Goal: Task Accomplishment & Management: Manage account settings

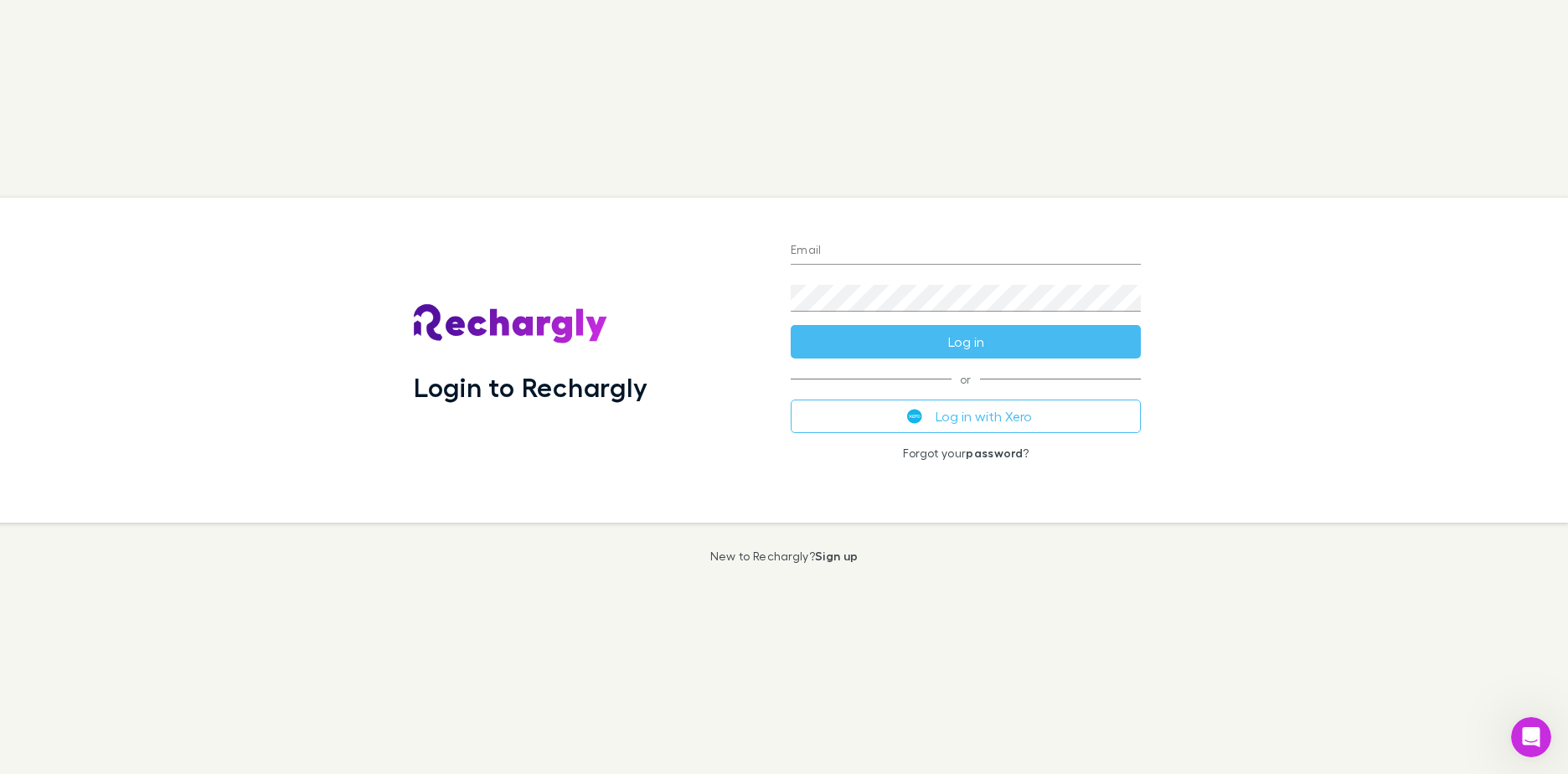
click at [980, 420] on button "Log in with Xero" at bounding box center [966, 416] width 350 height 34
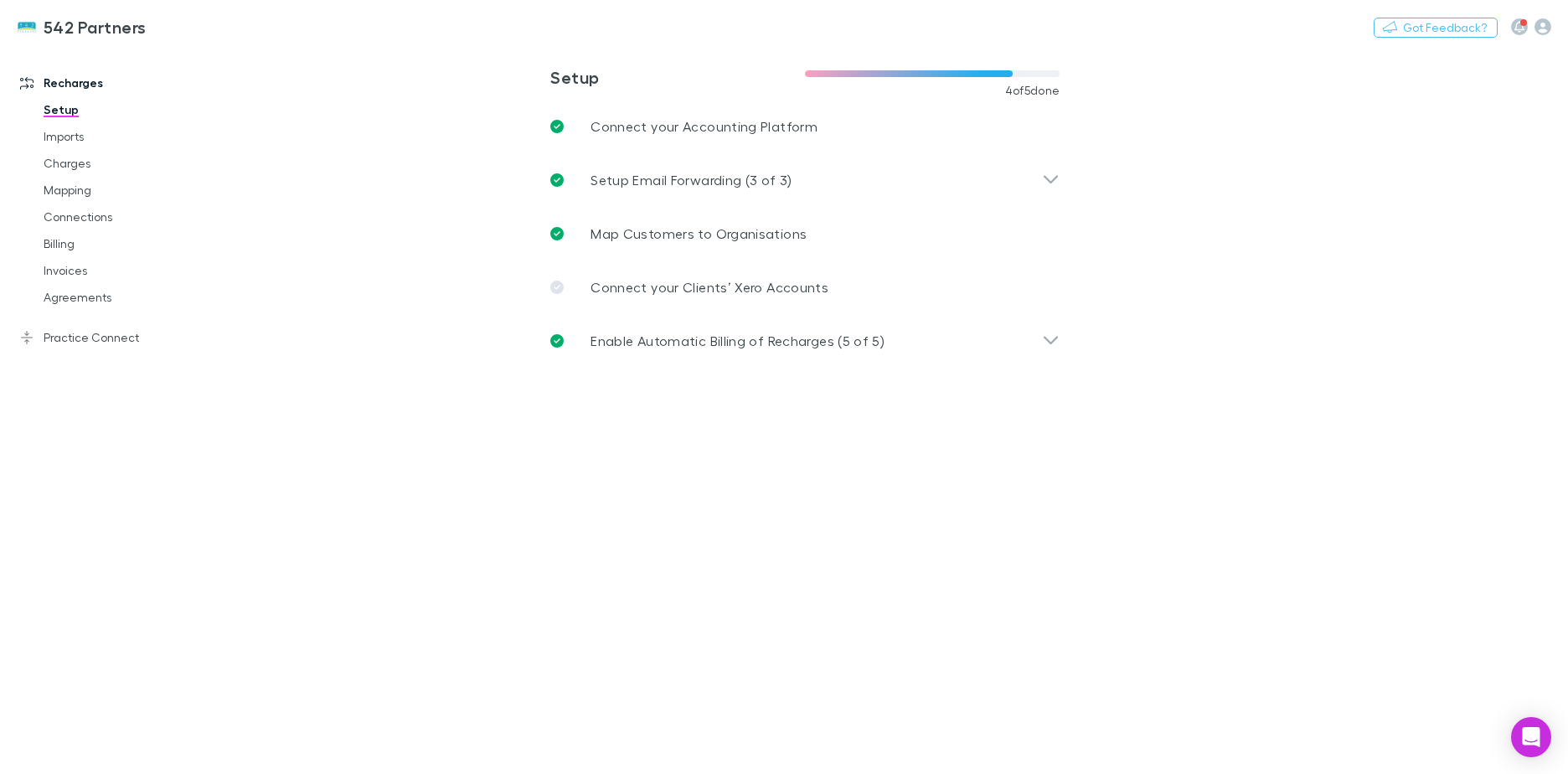
click at [107, 295] on link "Agreements" at bounding box center [126, 296] width 199 height 27
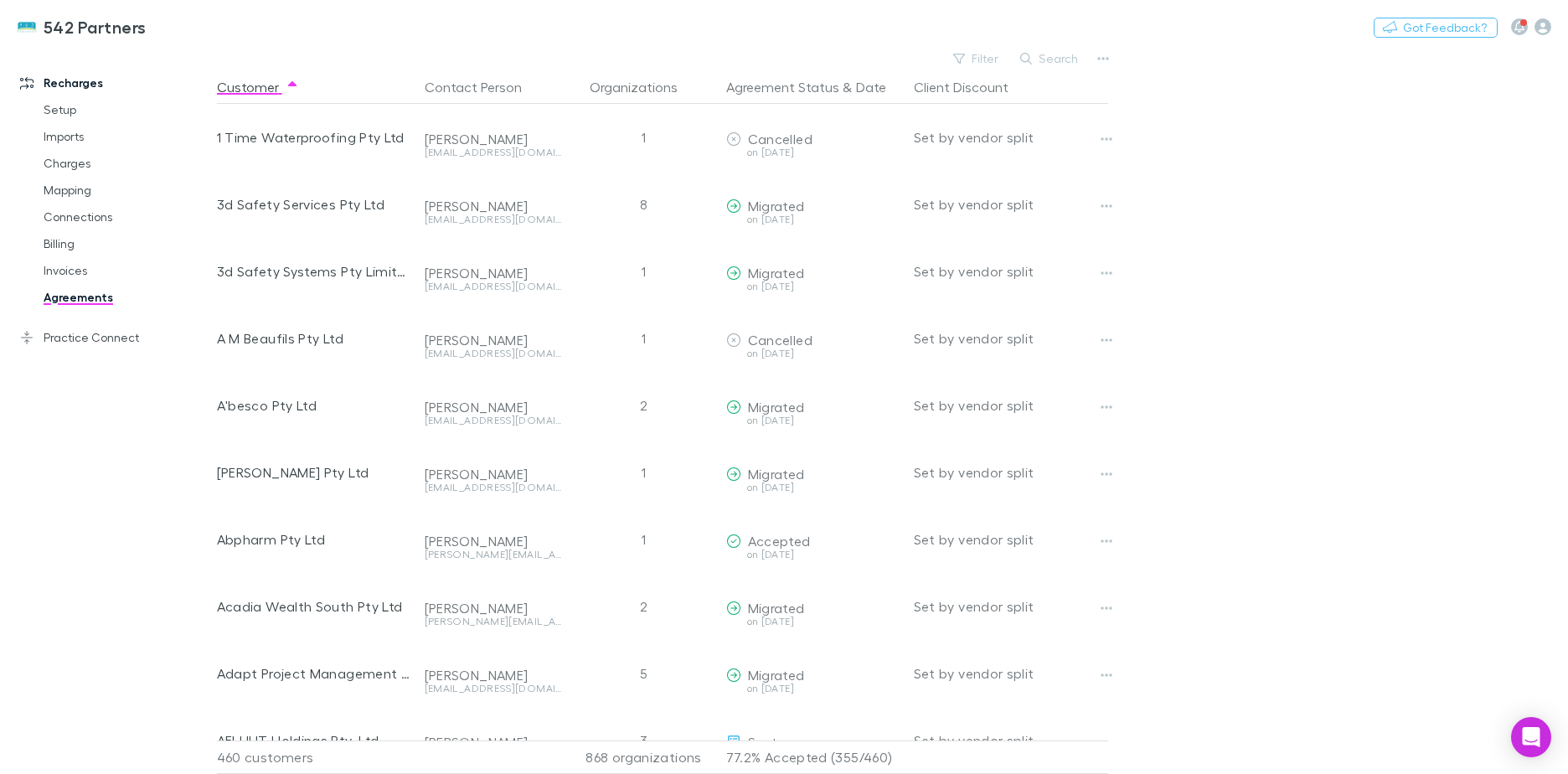
drag, startPoint x: 1050, startPoint y: 58, endPoint x: 1050, endPoint y: 49, distance: 9.0
click at [1050, 56] on button "Search" at bounding box center [1050, 59] width 77 height 20
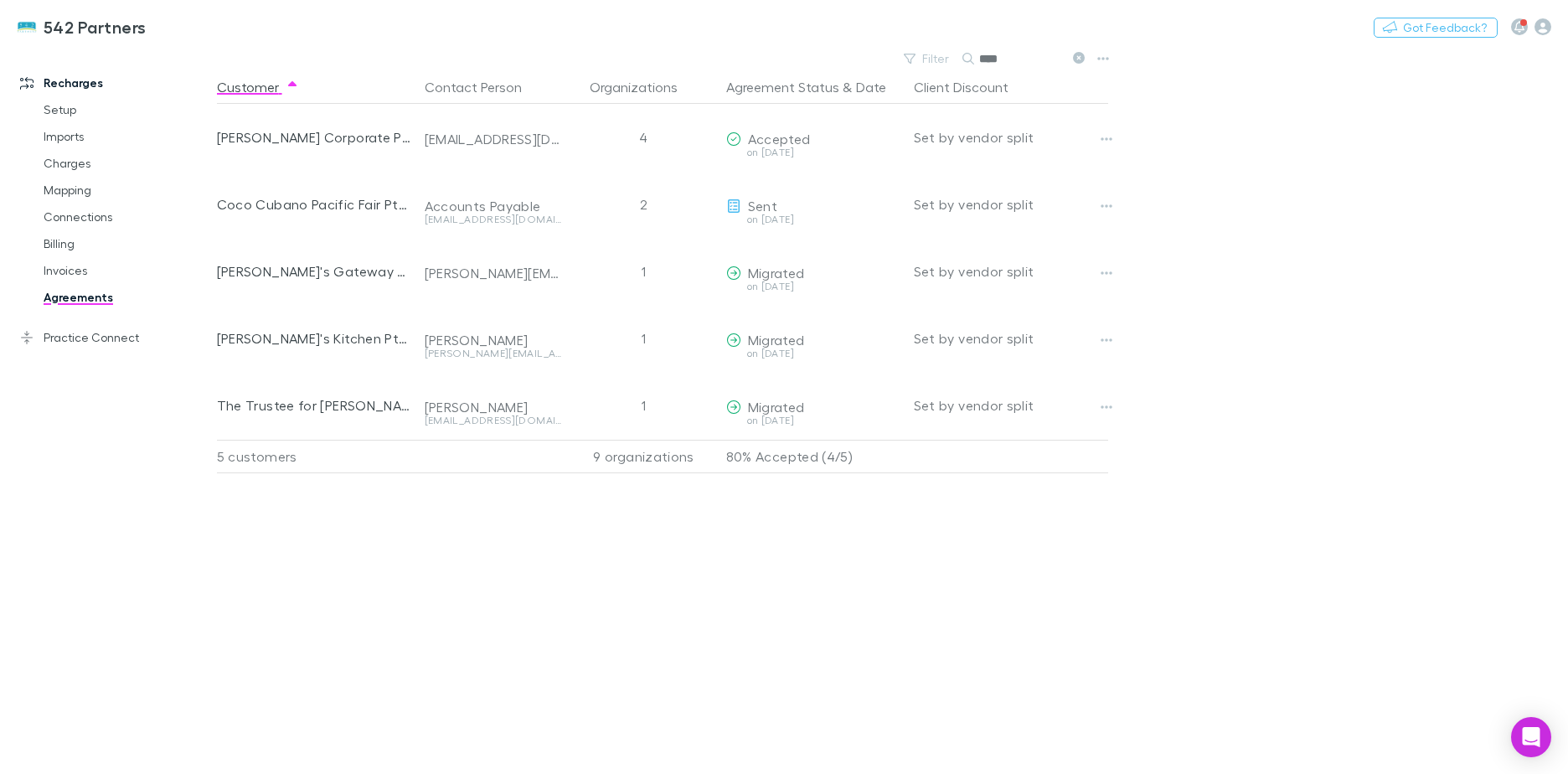
type input "****"
click at [1105, 141] on icon "button" at bounding box center [1106, 138] width 12 height 13
click at [778, 140] on div at bounding box center [784, 387] width 1568 height 774
click at [1104, 138] on icon "button" at bounding box center [1106, 138] width 12 height 13
click at [1385, 257] on div at bounding box center [784, 387] width 1568 height 774
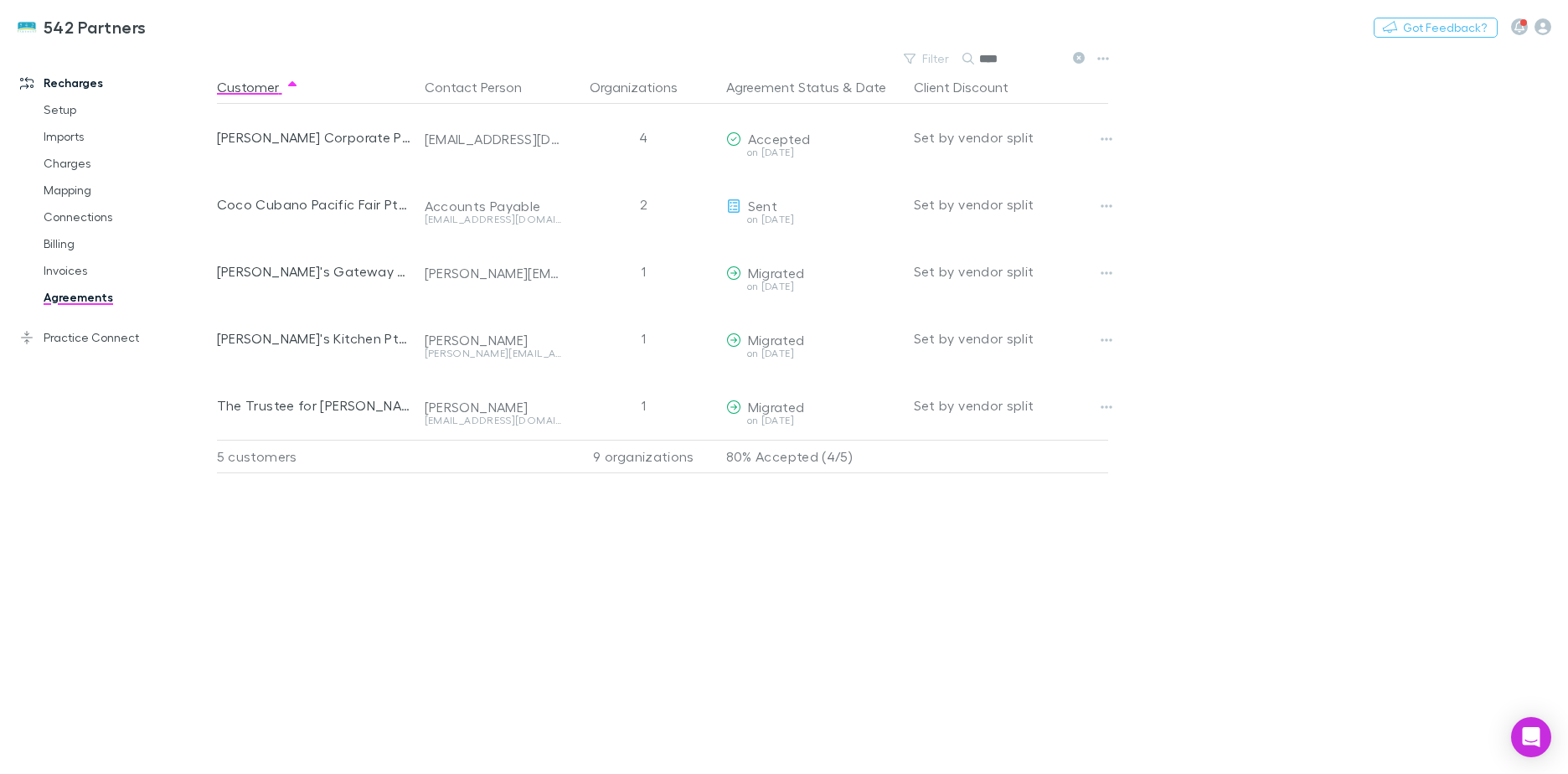
click at [73, 275] on link "Invoices" at bounding box center [126, 270] width 199 height 27
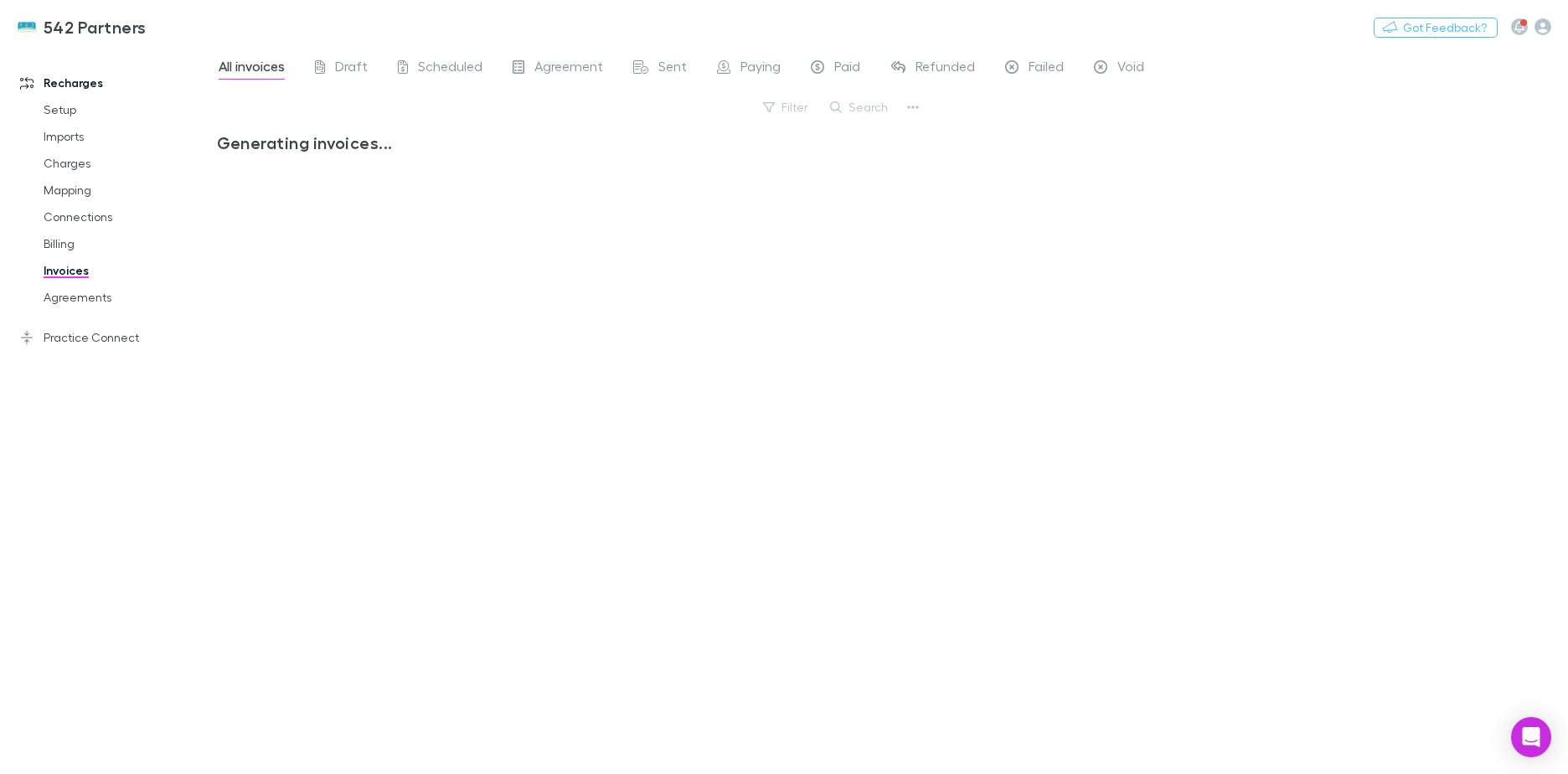
click at [865, 104] on button "Search" at bounding box center [860, 107] width 77 height 20
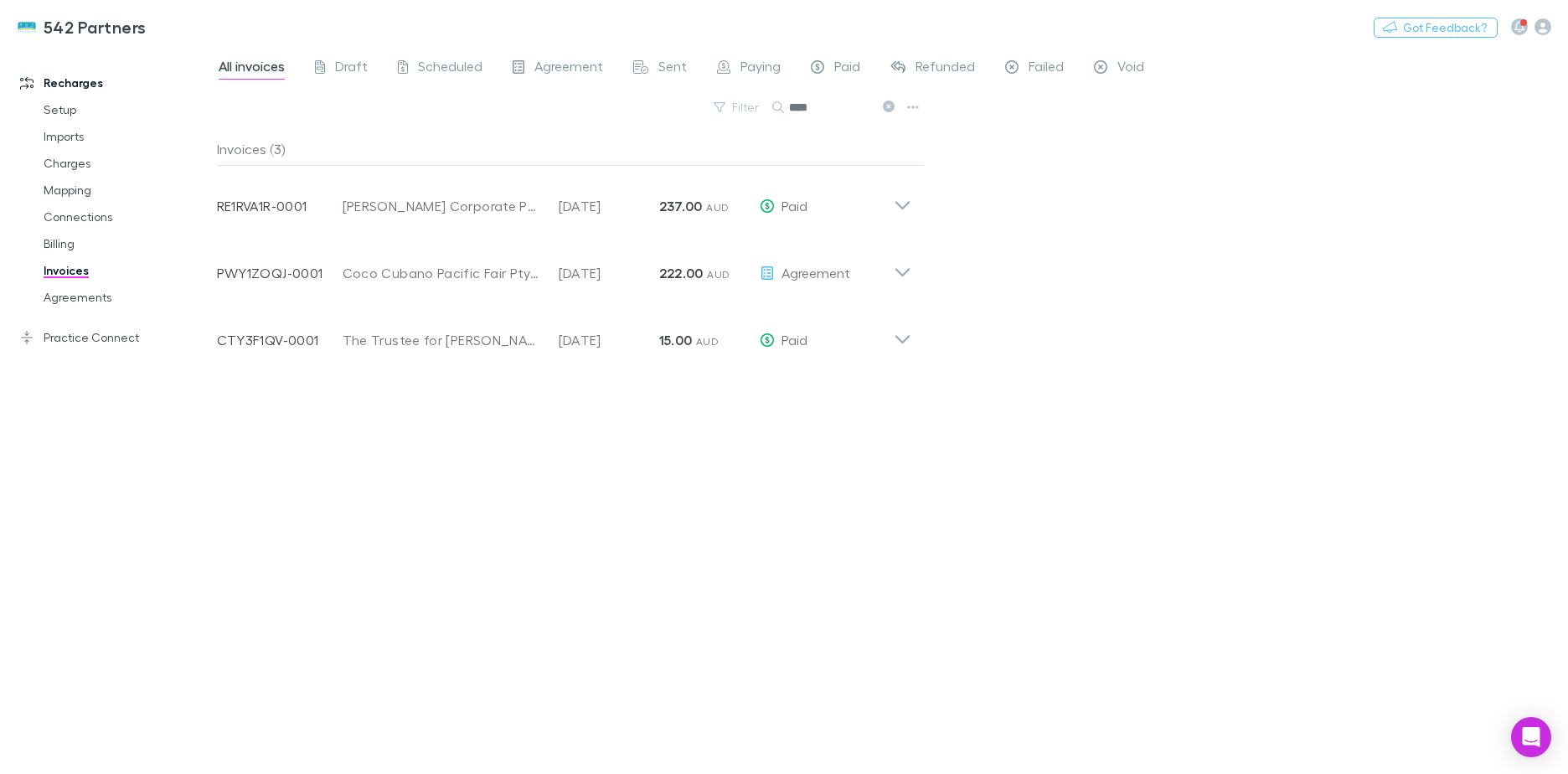
type input "****"
click at [905, 279] on icon at bounding box center [902, 267] width 18 height 34
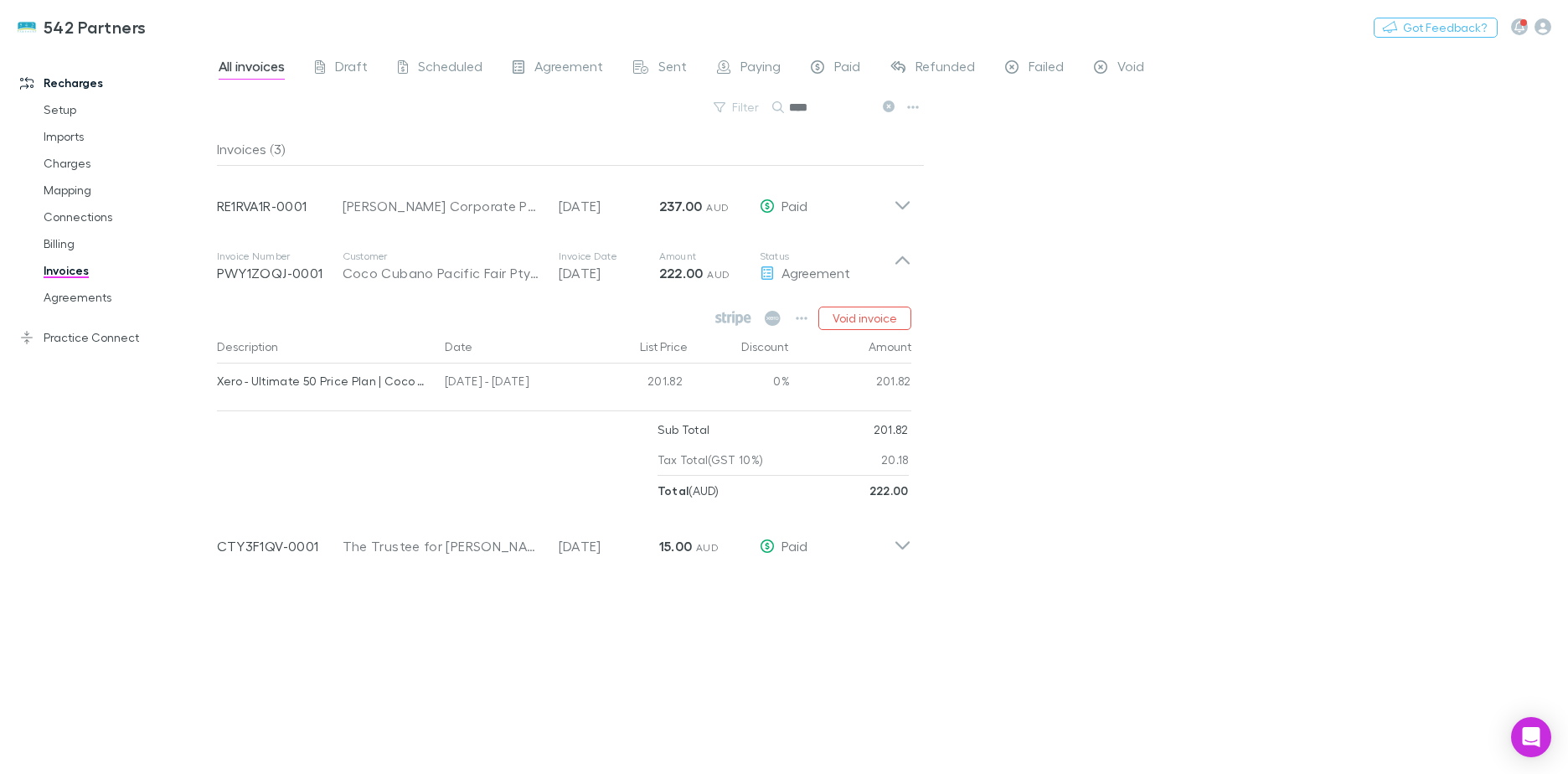
click at [908, 259] on icon at bounding box center [902, 267] width 18 height 34
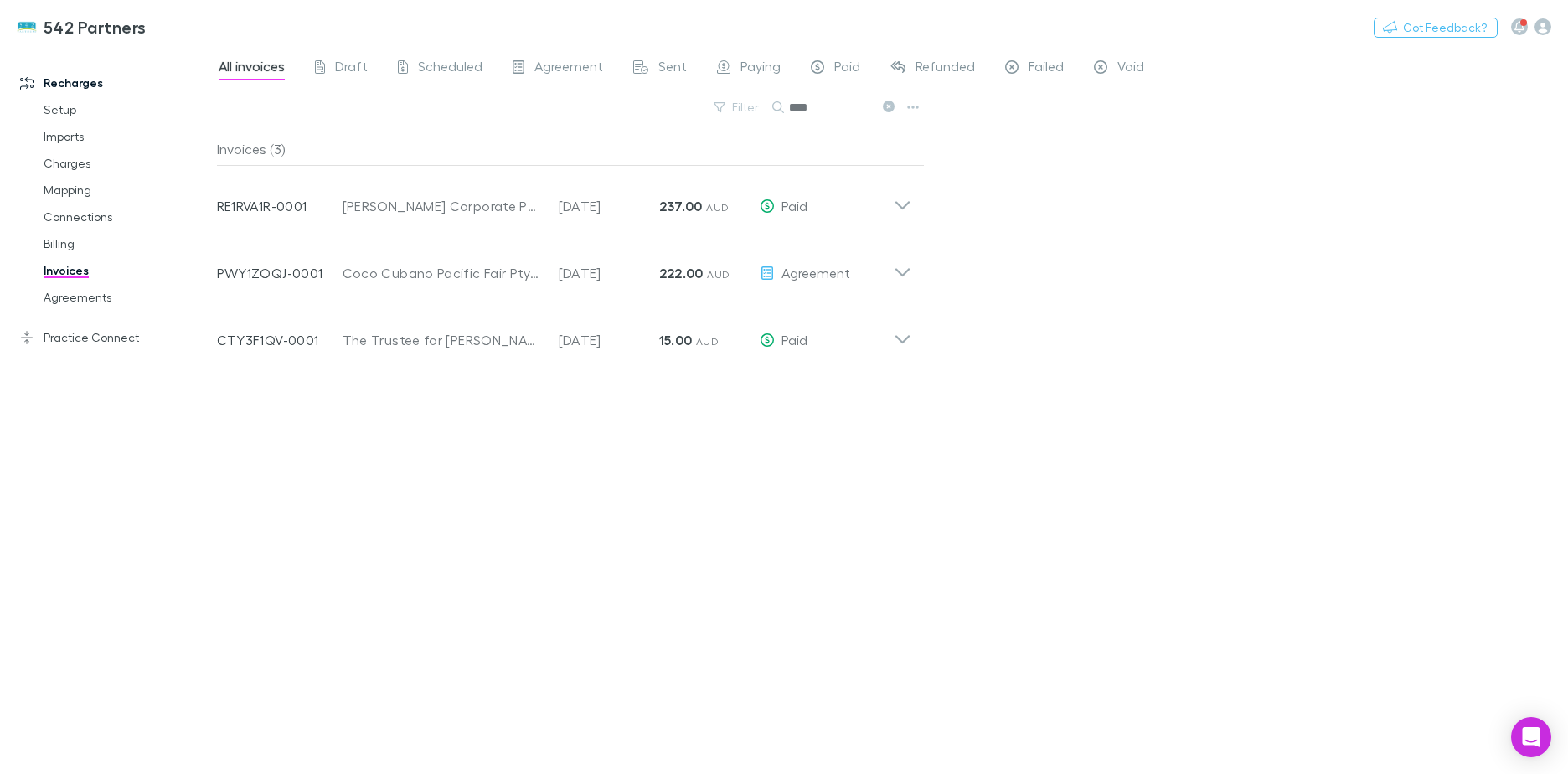
click at [84, 218] on link "Connections" at bounding box center [126, 217] width 199 height 27
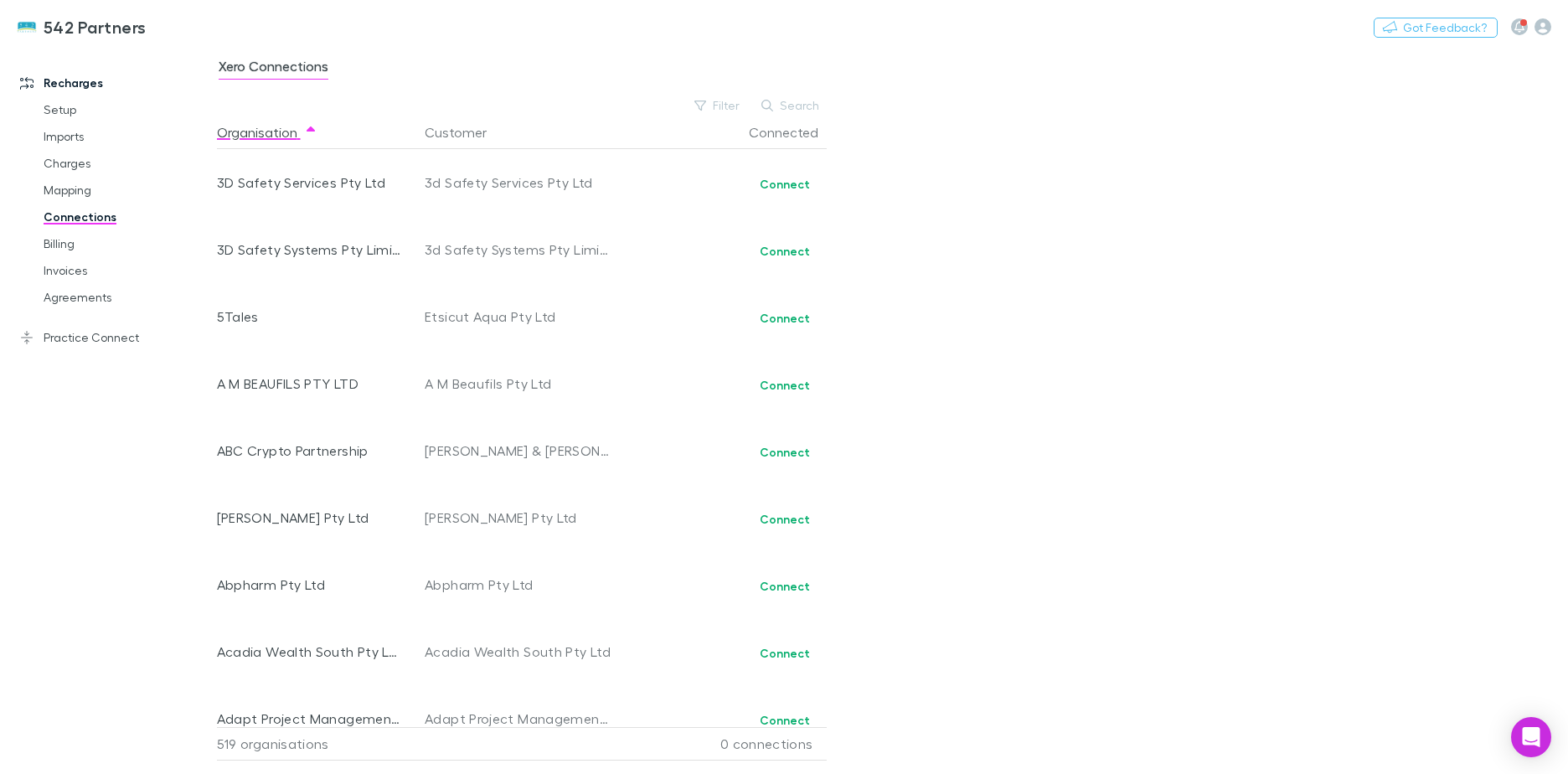
click at [85, 297] on link "Agreements" at bounding box center [126, 296] width 199 height 27
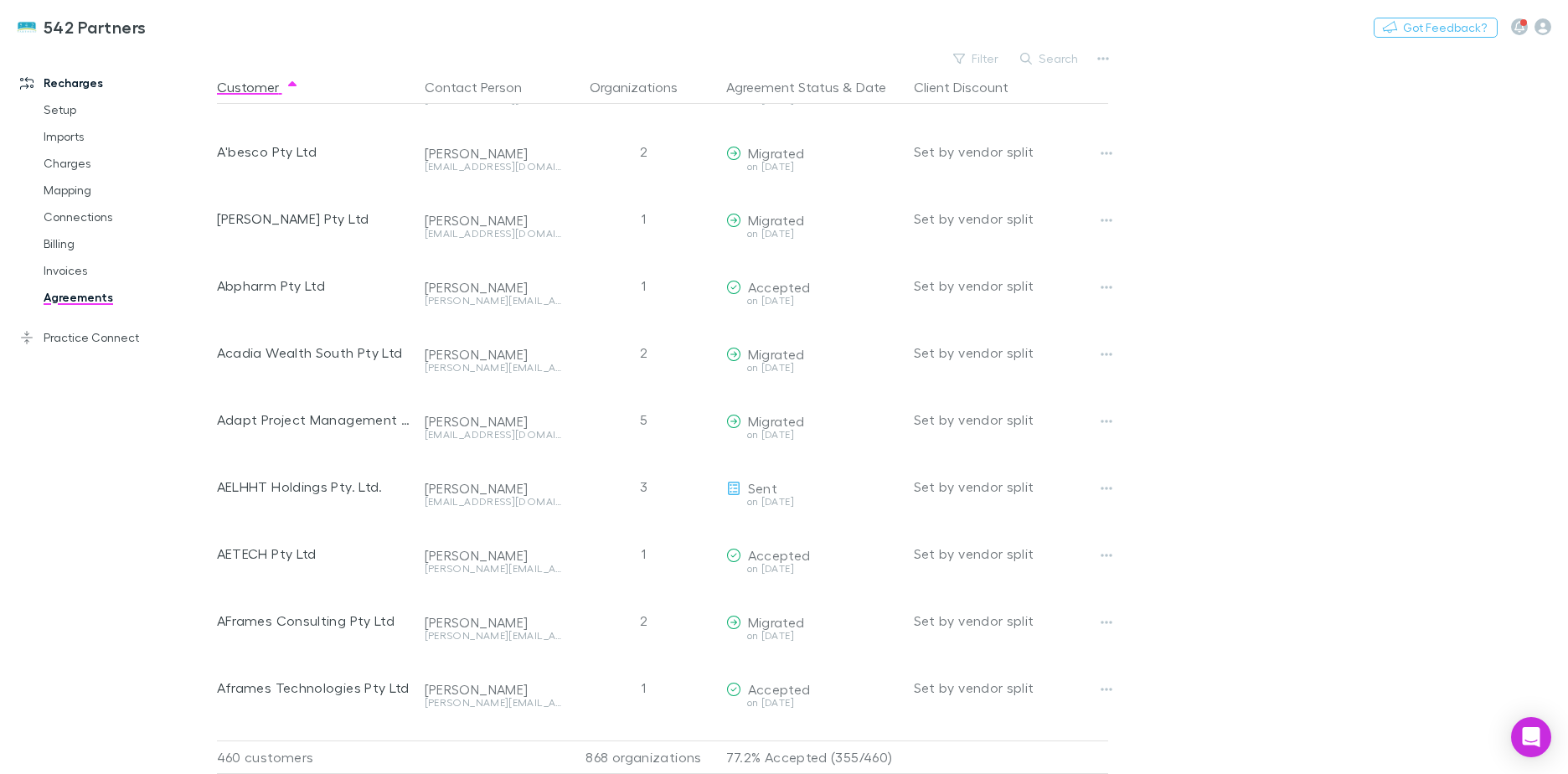
scroll to position [335, 0]
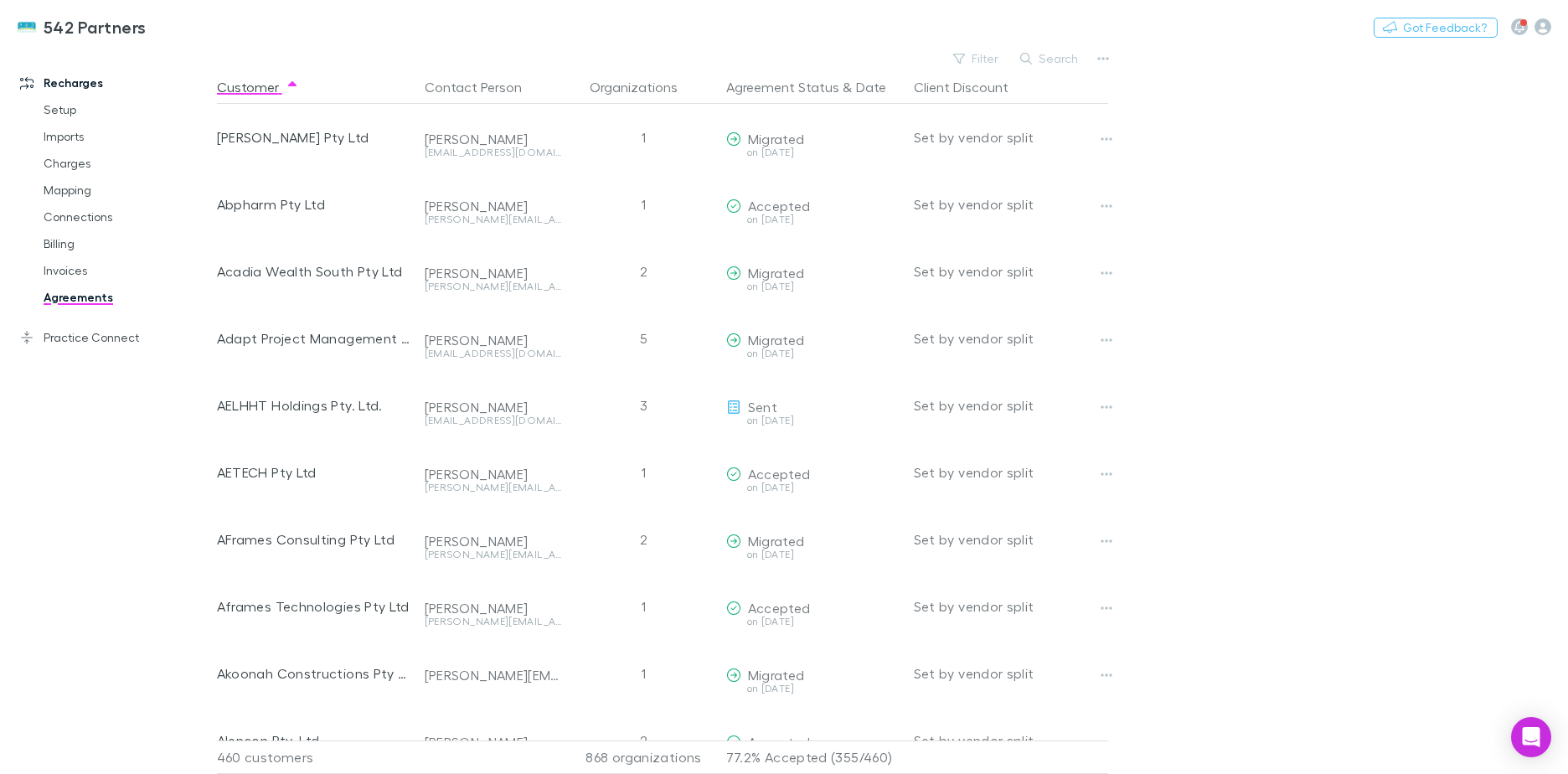
click at [1100, 471] on icon "button" at bounding box center [1106, 474] width 12 height 13
click at [646, 468] on div at bounding box center [784, 387] width 1568 height 774
click at [0, 0] on button "Copy link" at bounding box center [0, 0] width 0 height 0
click at [102, 186] on link "Mapping" at bounding box center [126, 190] width 199 height 27
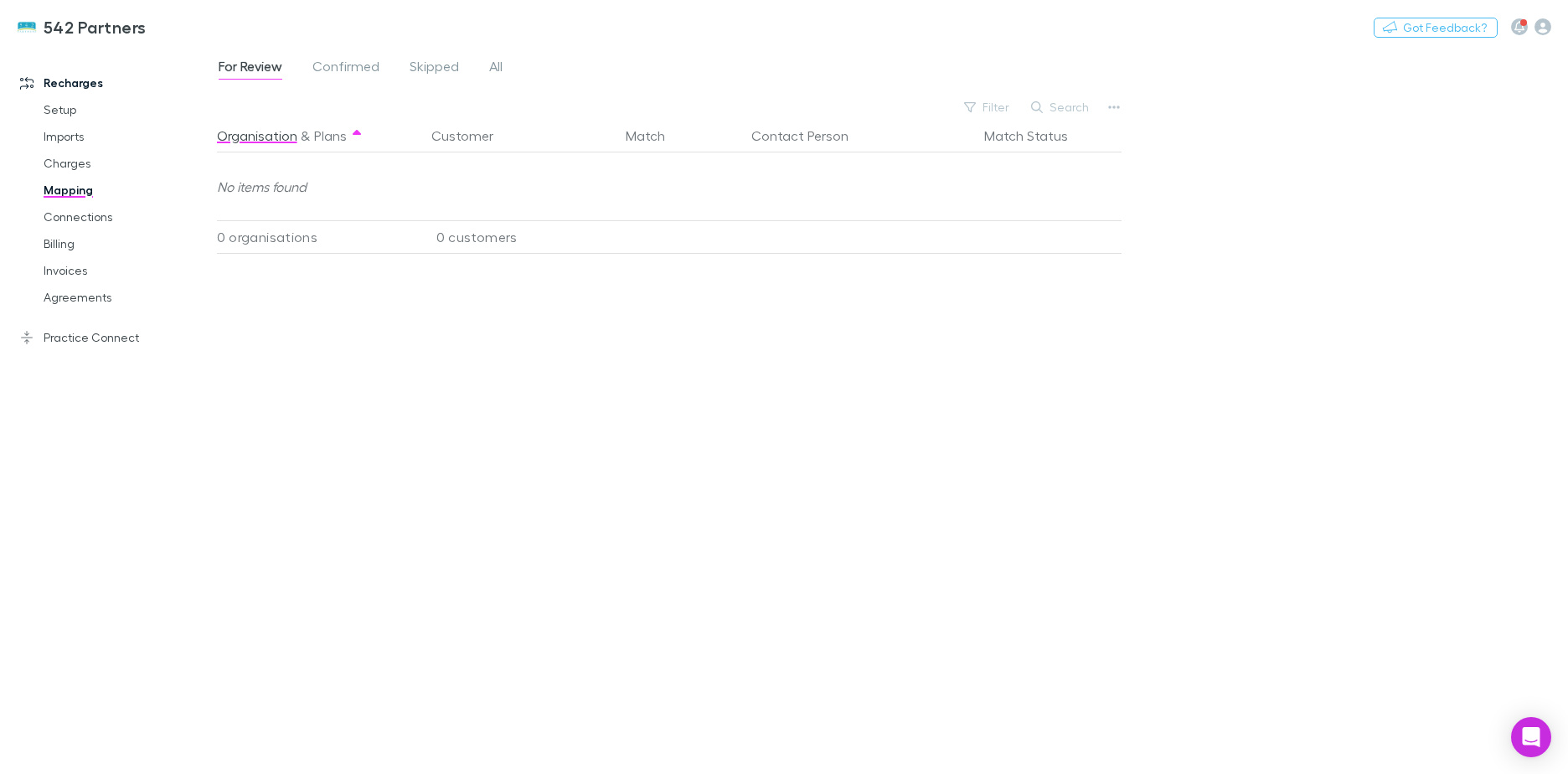
click at [403, 77] on div "For Review Confirmed Skipped All" at bounding box center [367, 69] width 300 height 27
click at [412, 69] on span "Skipped" at bounding box center [435, 69] width 50 height 22
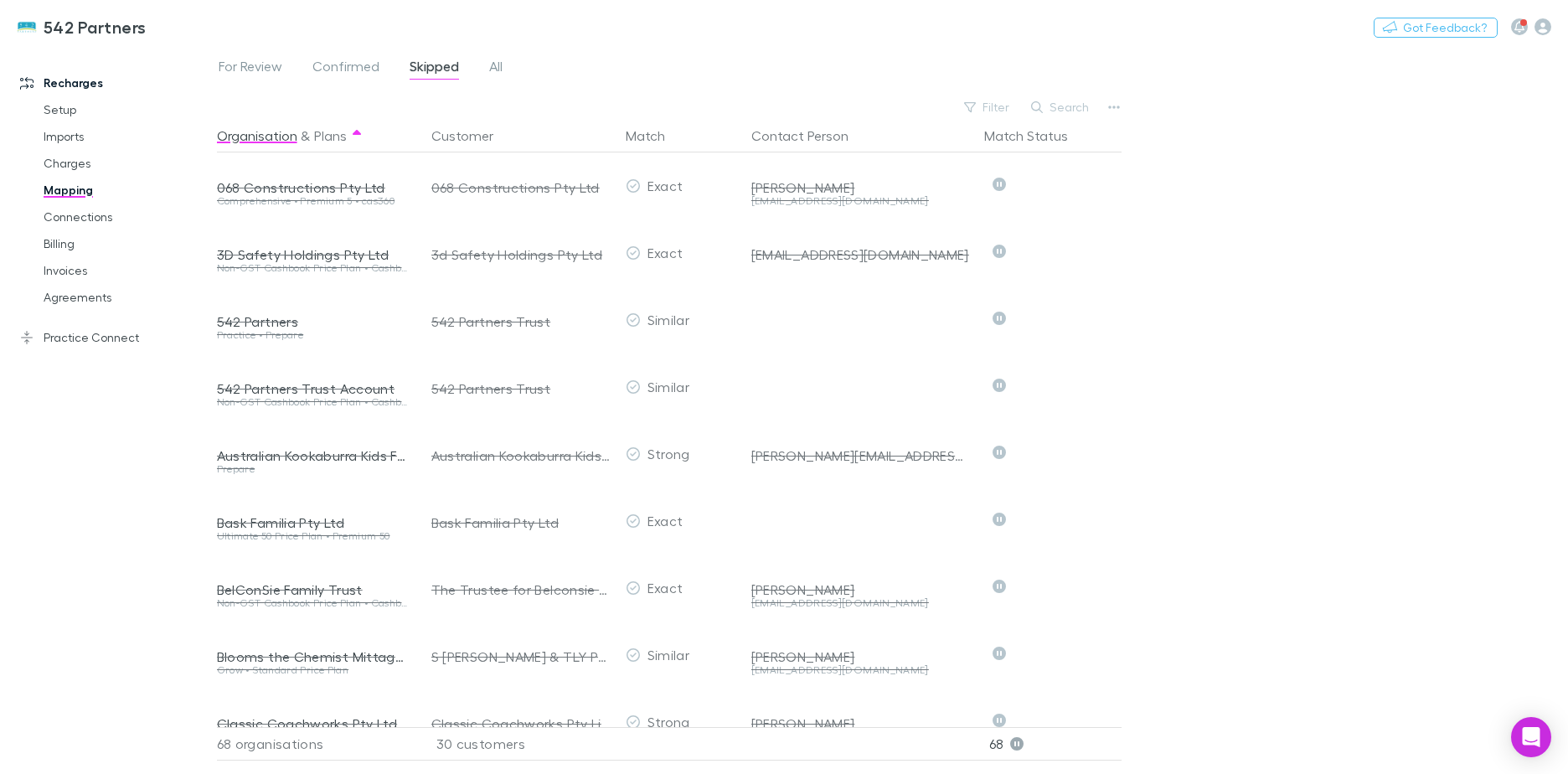
click at [1067, 105] on button "Search" at bounding box center [1061, 107] width 77 height 20
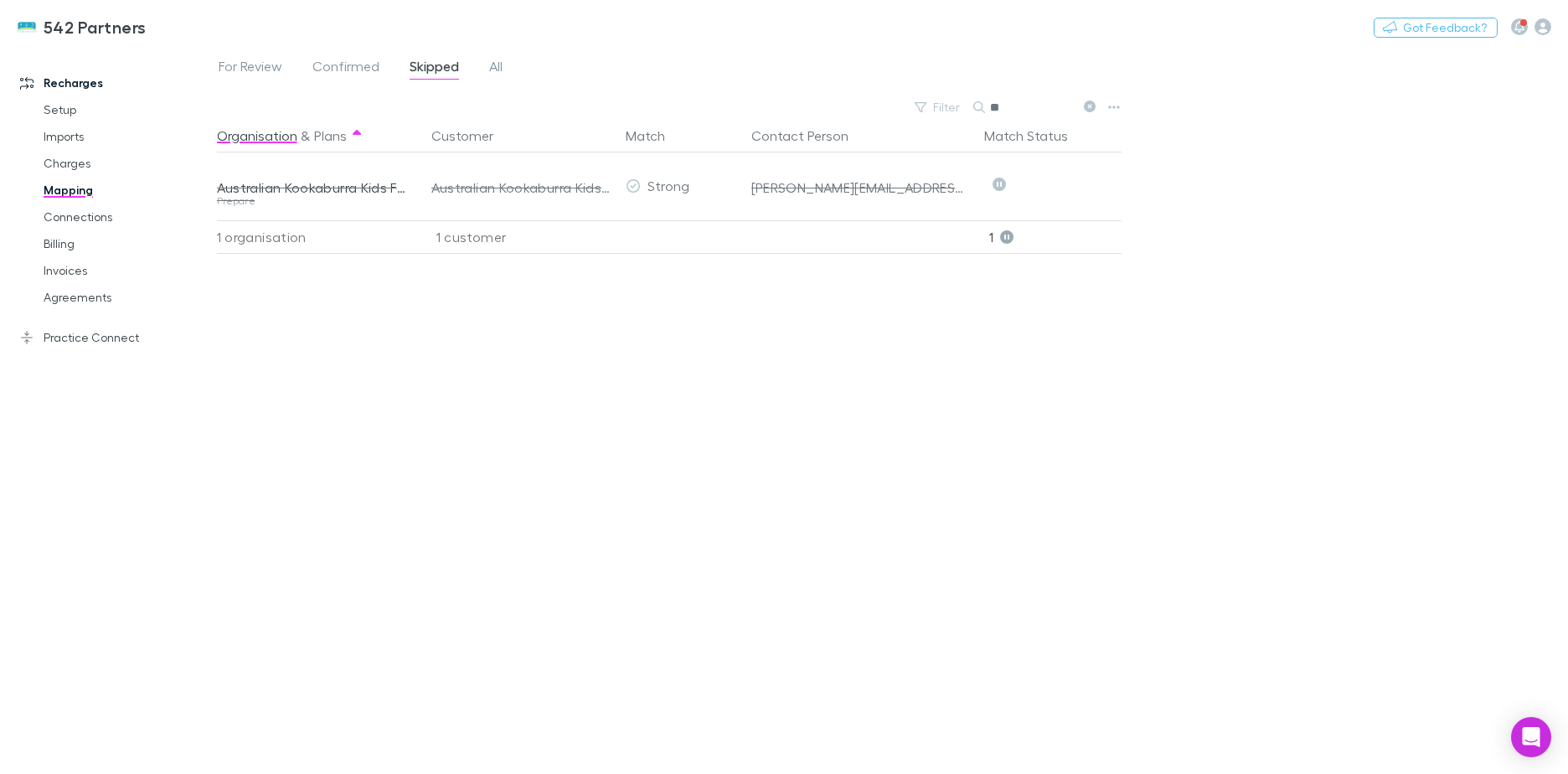
type input "*"
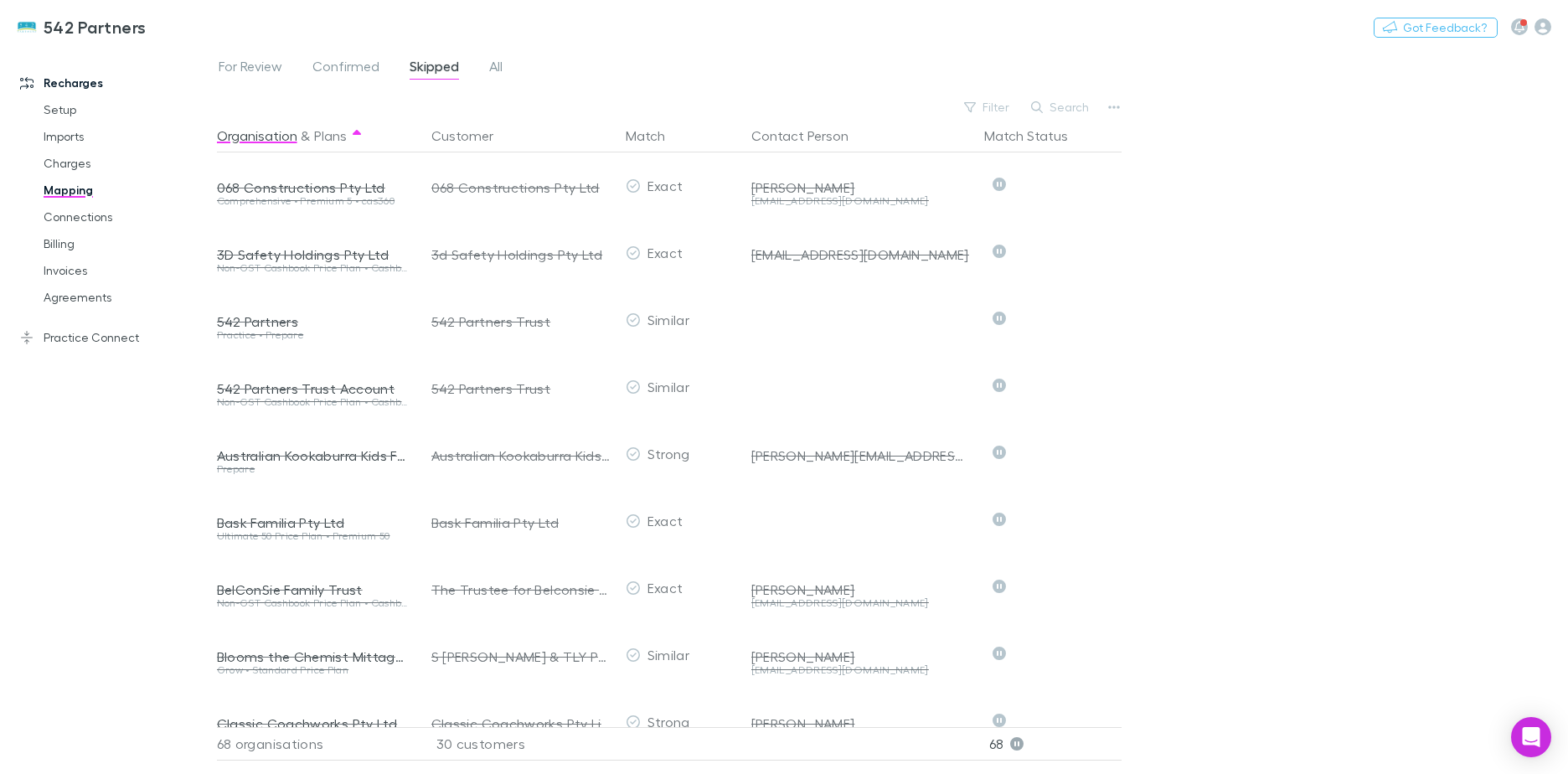
click at [496, 69] on span "All" at bounding box center [495, 69] width 13 height 22
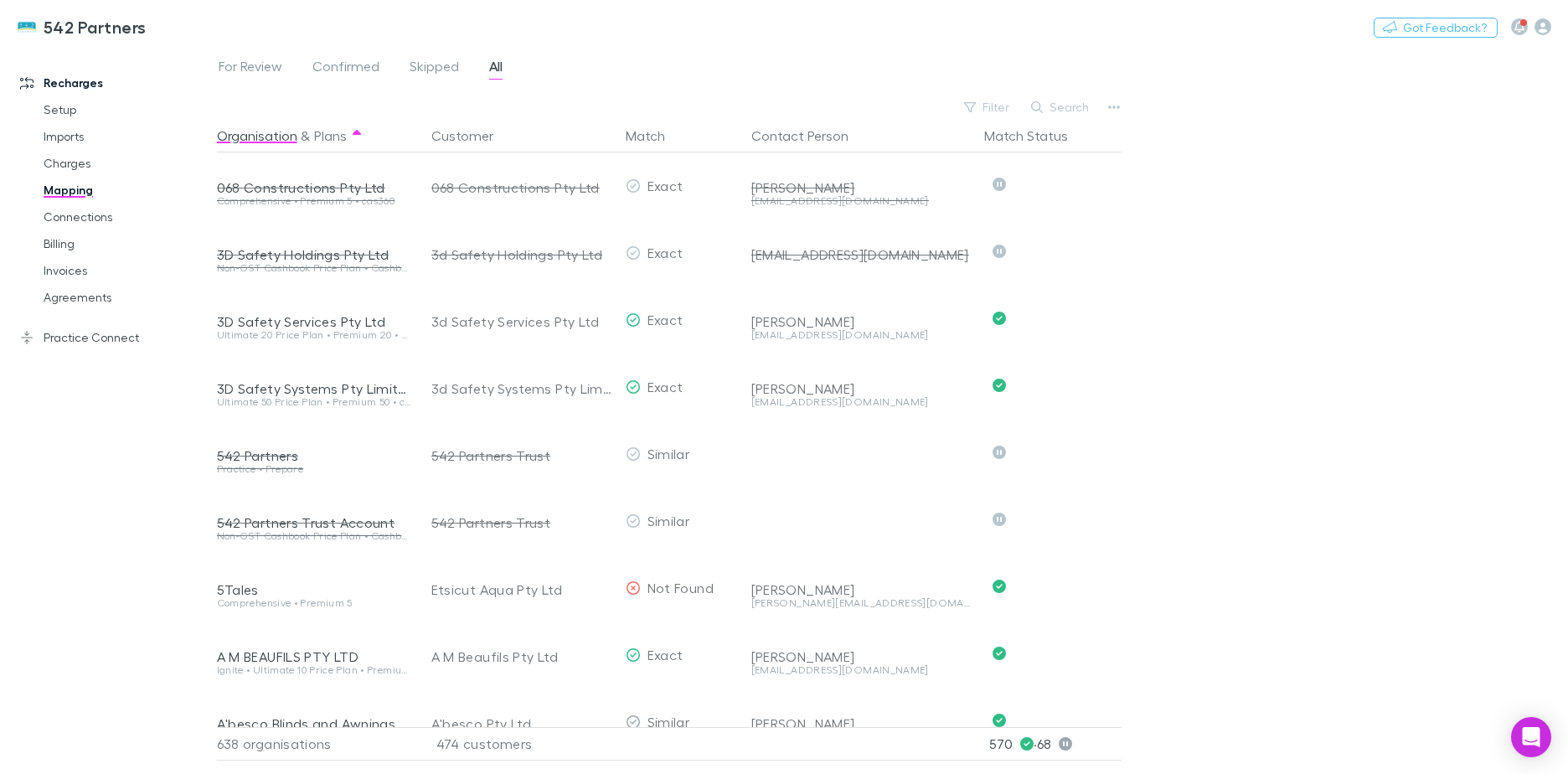
click at [1078, 100] on button "Search" at bounding box center [1061, 107] width 77 height 20
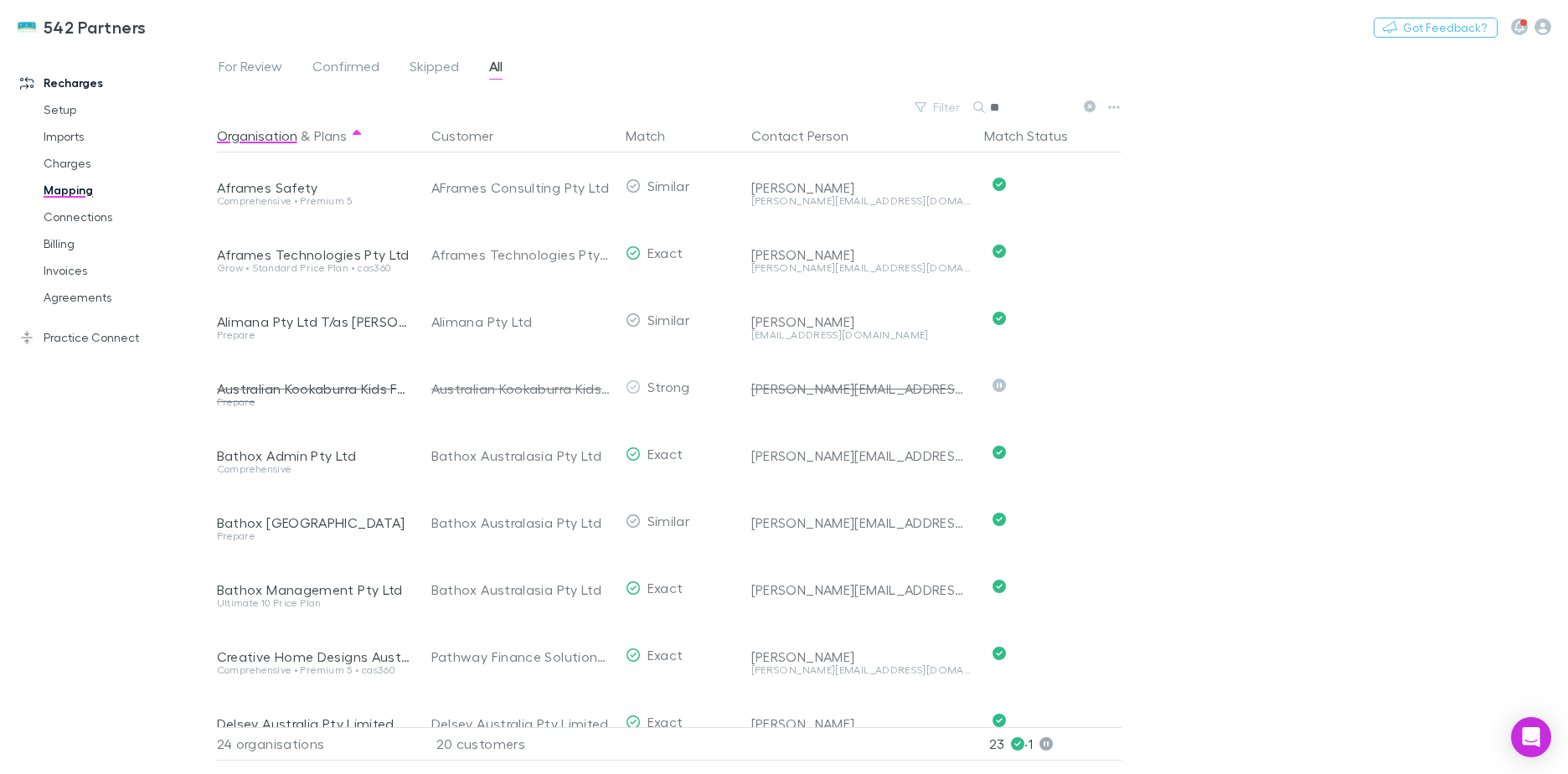
type input "*"
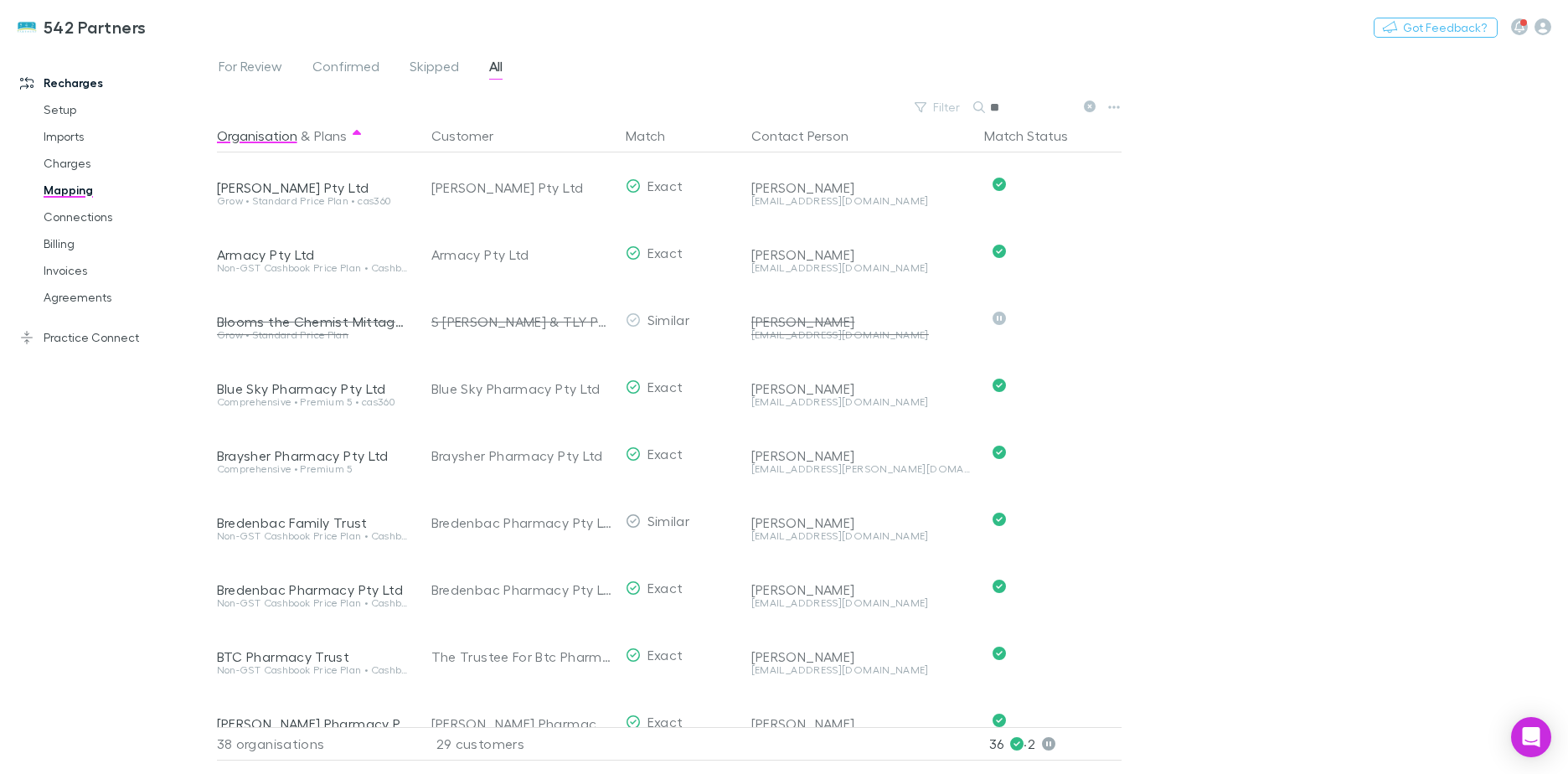
type input "*"
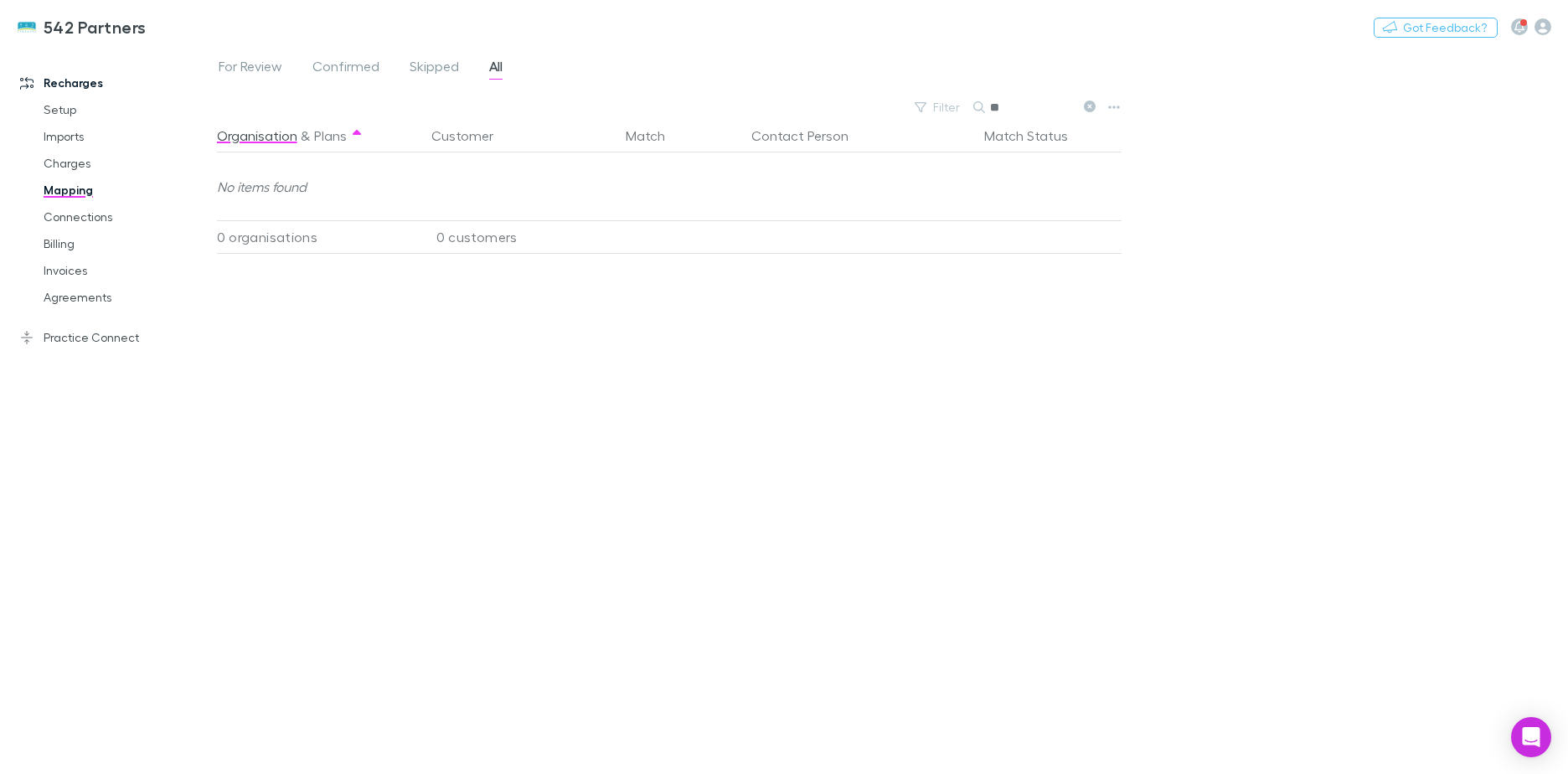
type input "*"
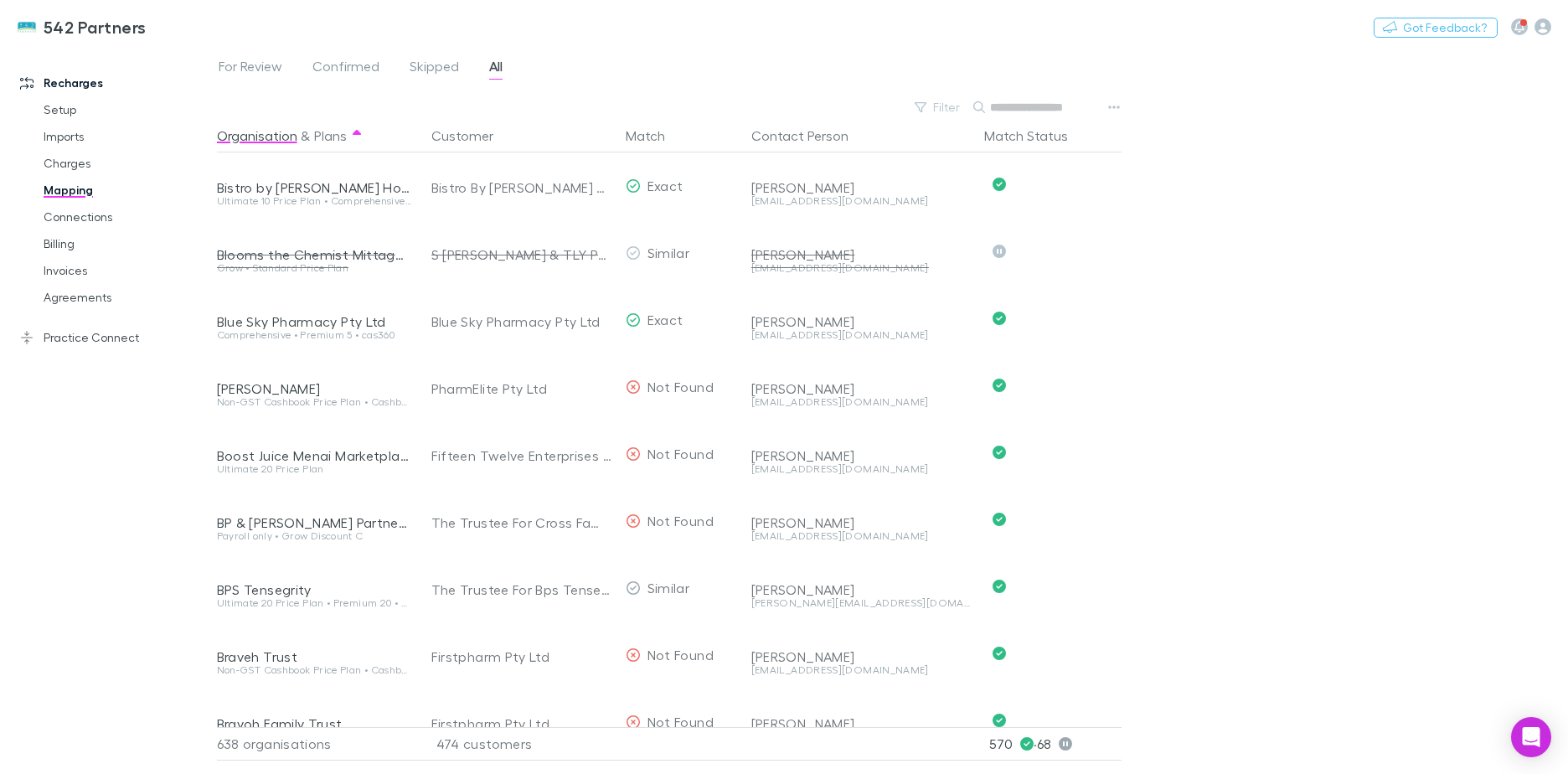
scroll to position [5359, 0]
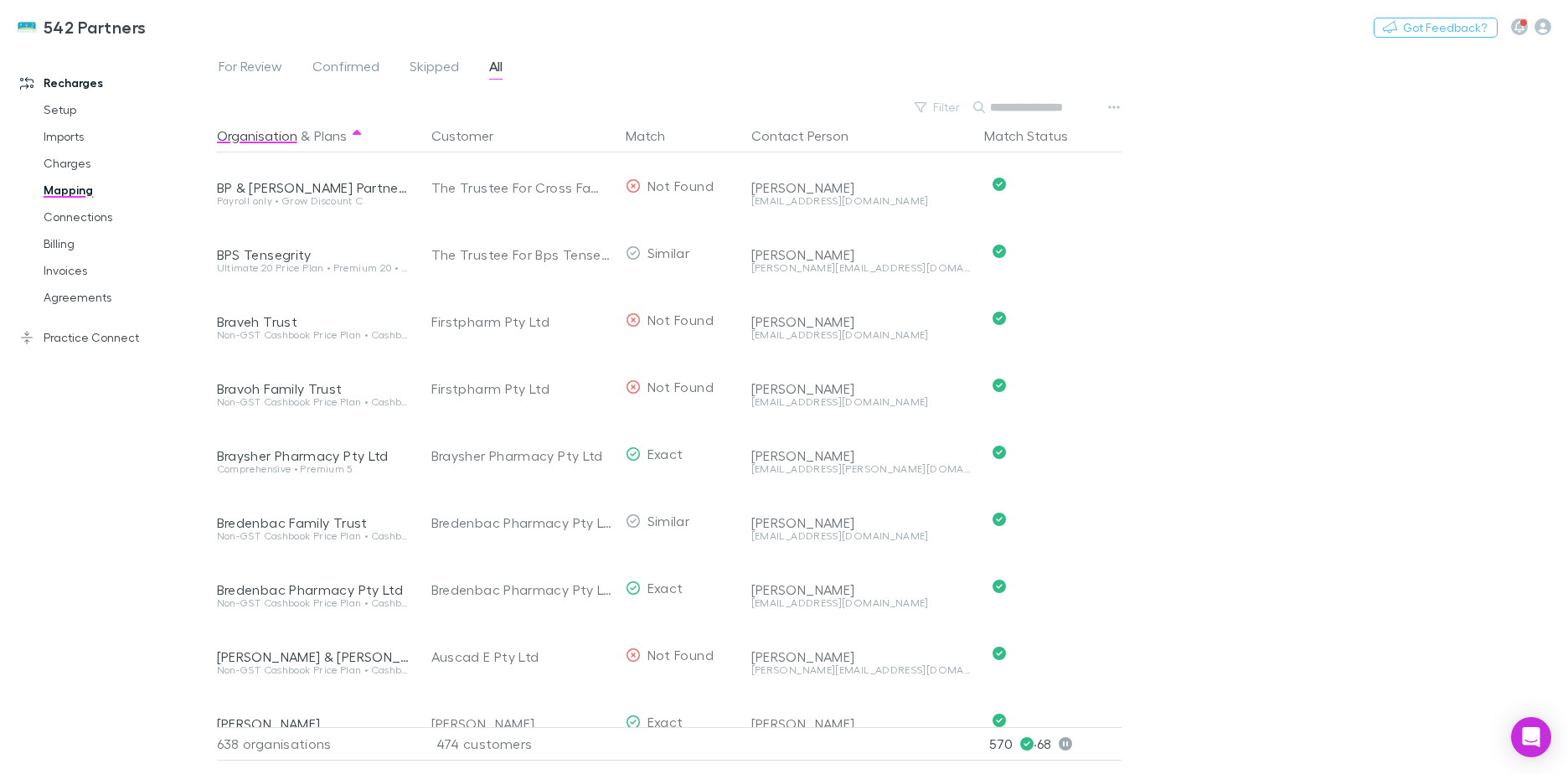
click at [1024, 108] on input "text" at bounding box center [1032, 107] width 84 height 24
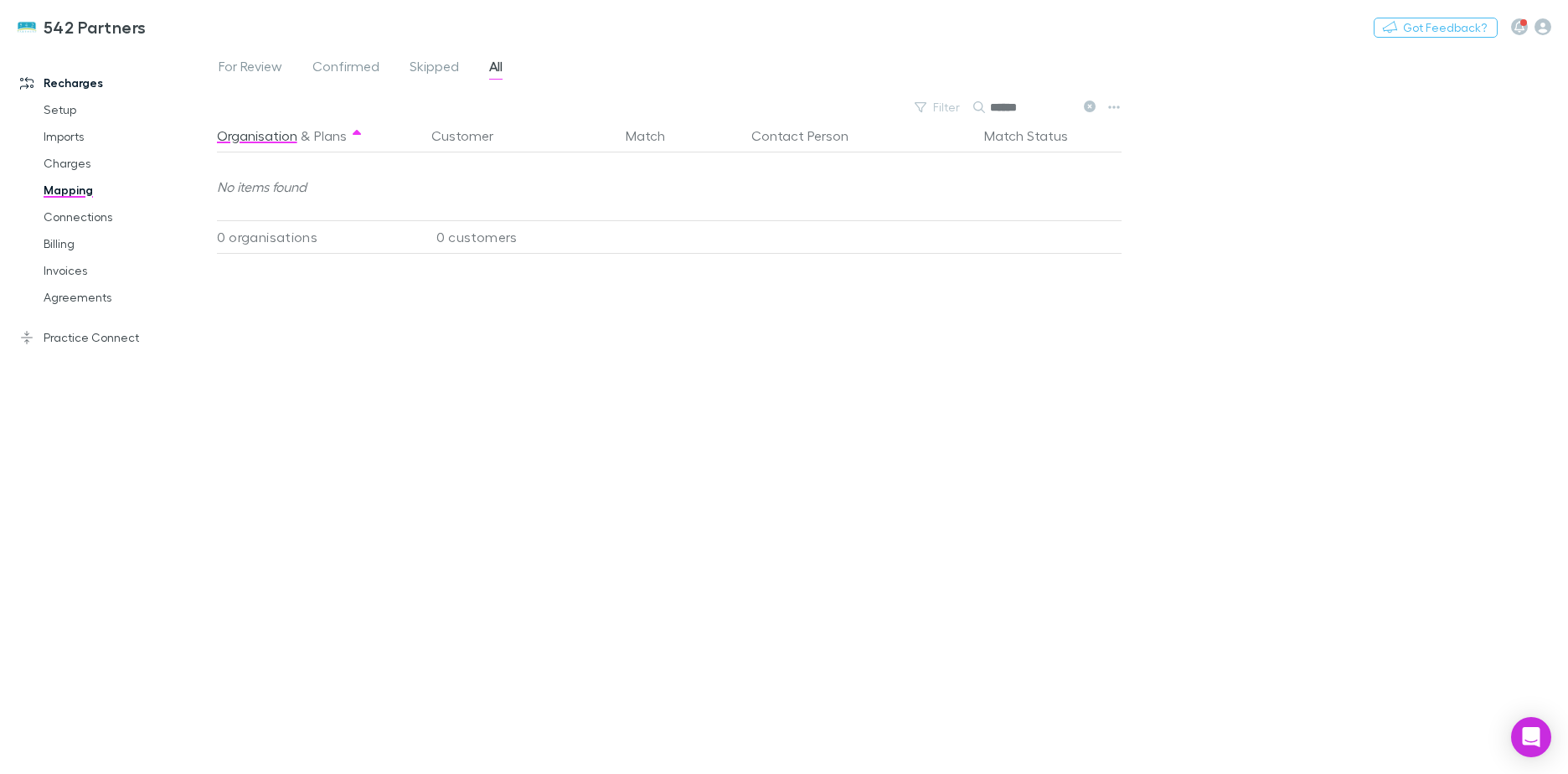
scroll to position [0, 0]
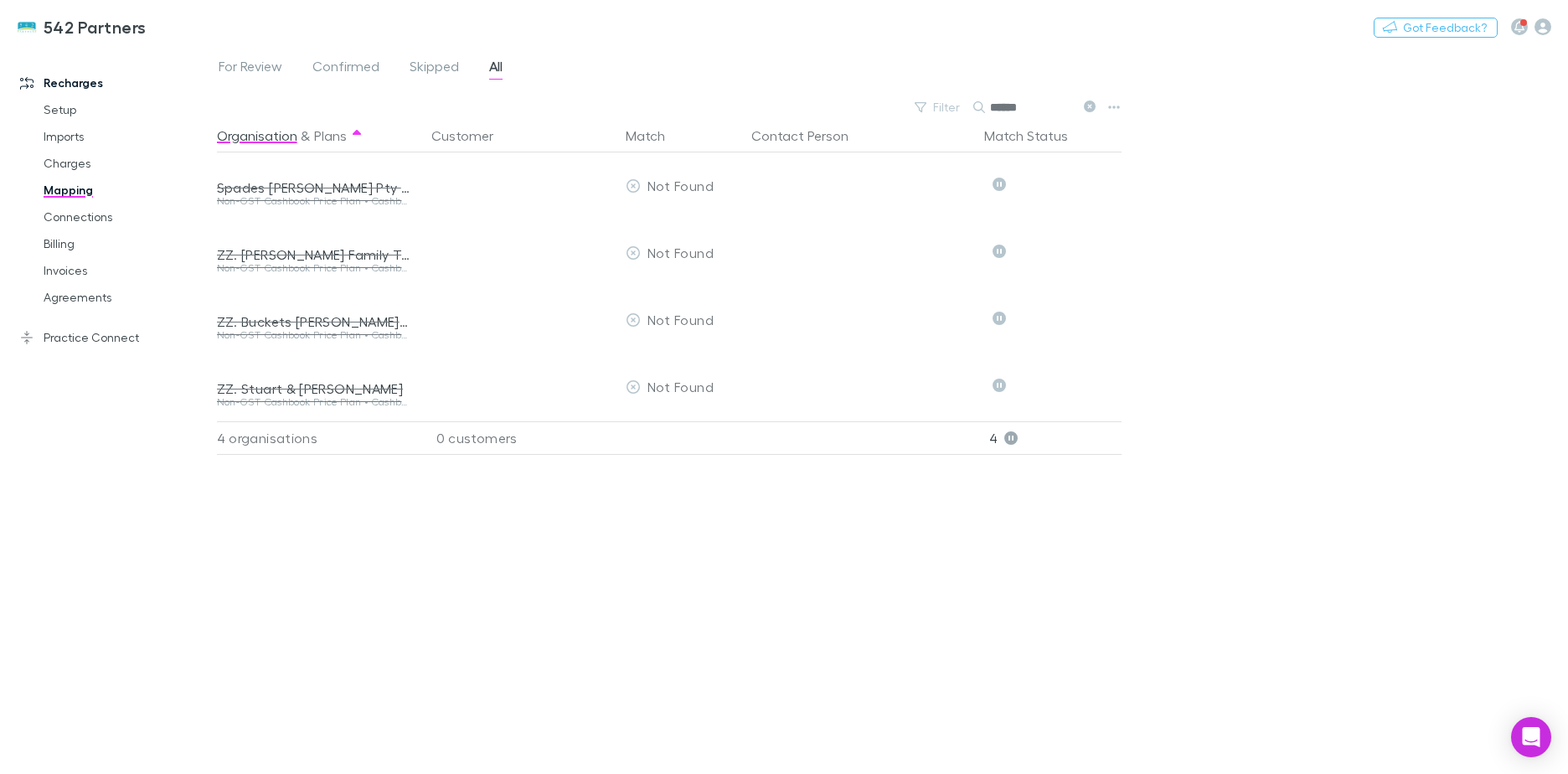
type input "******"
click at [1520, 29] on icon "button" at bounding box center [1519, 27] width 10 height 12
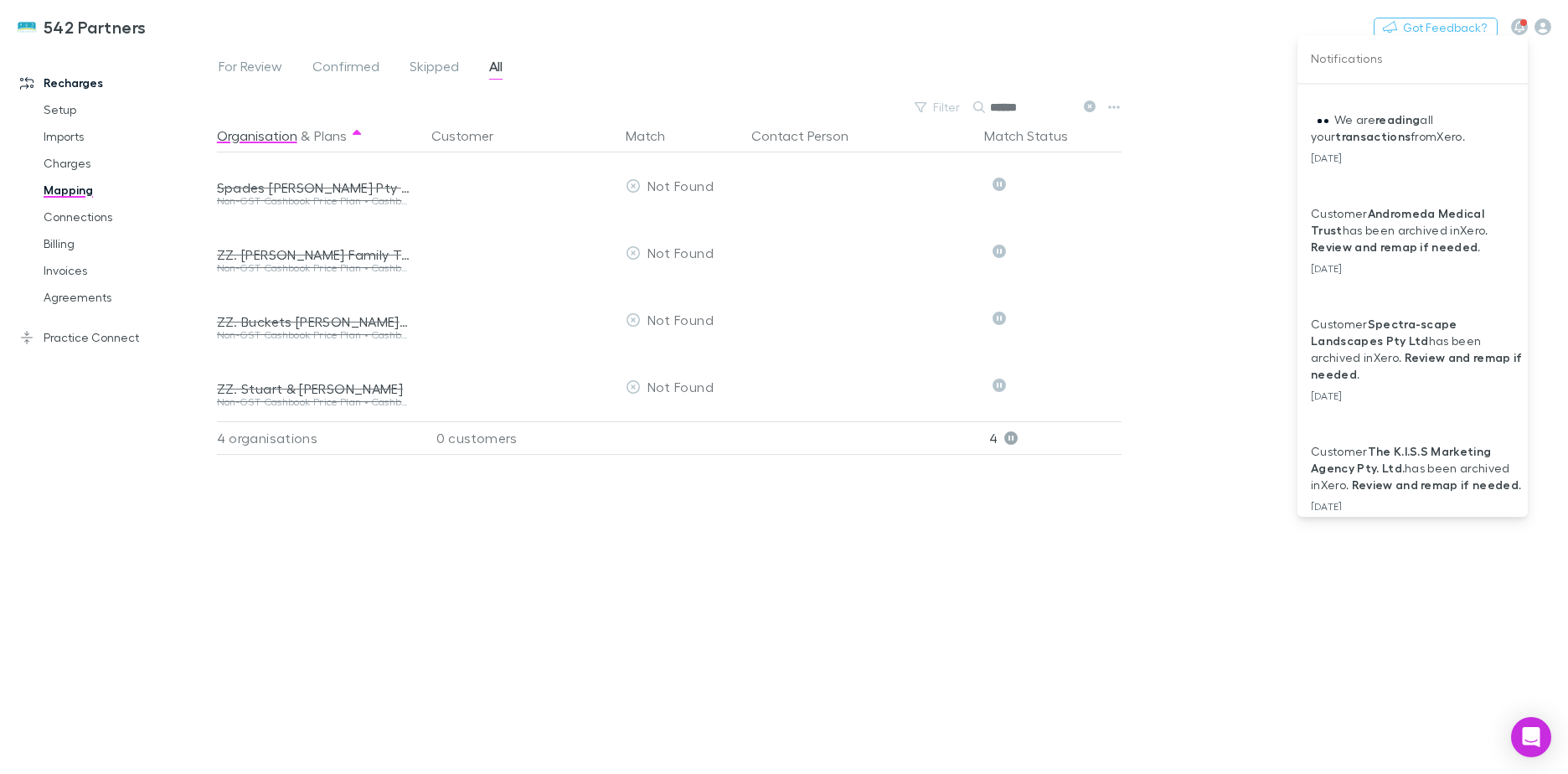
drag, startPoint x: 1522, startPoint y: 29, endPoint x: 1452, endPoint y: 30, distance: 70.0
click at [1514, 29] on div at bounding box center [784, 387] width 1568 height 774
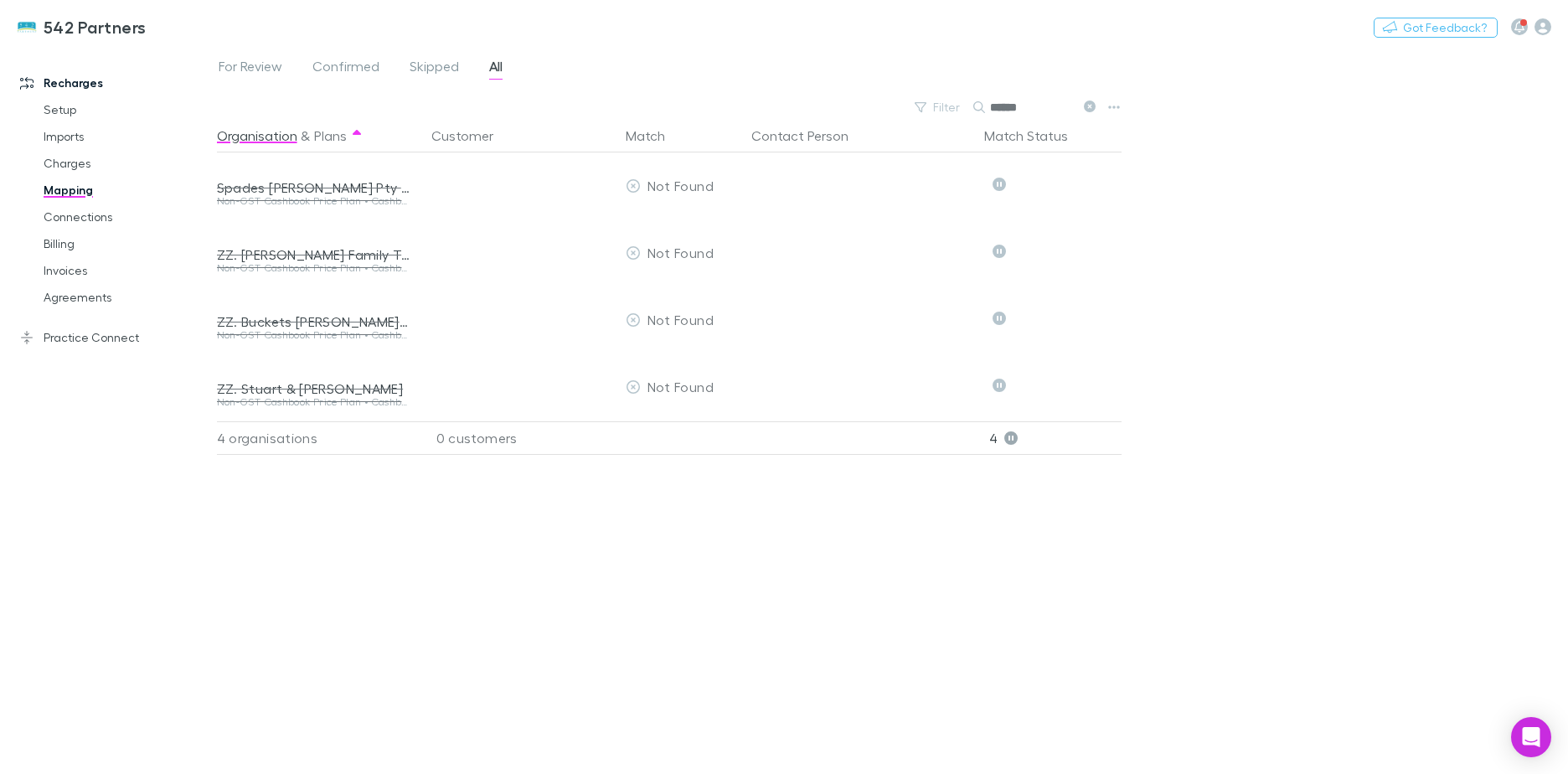
click at [1546, 30] on icon "button" at bounding box center [1542, 27] width 17 height 17
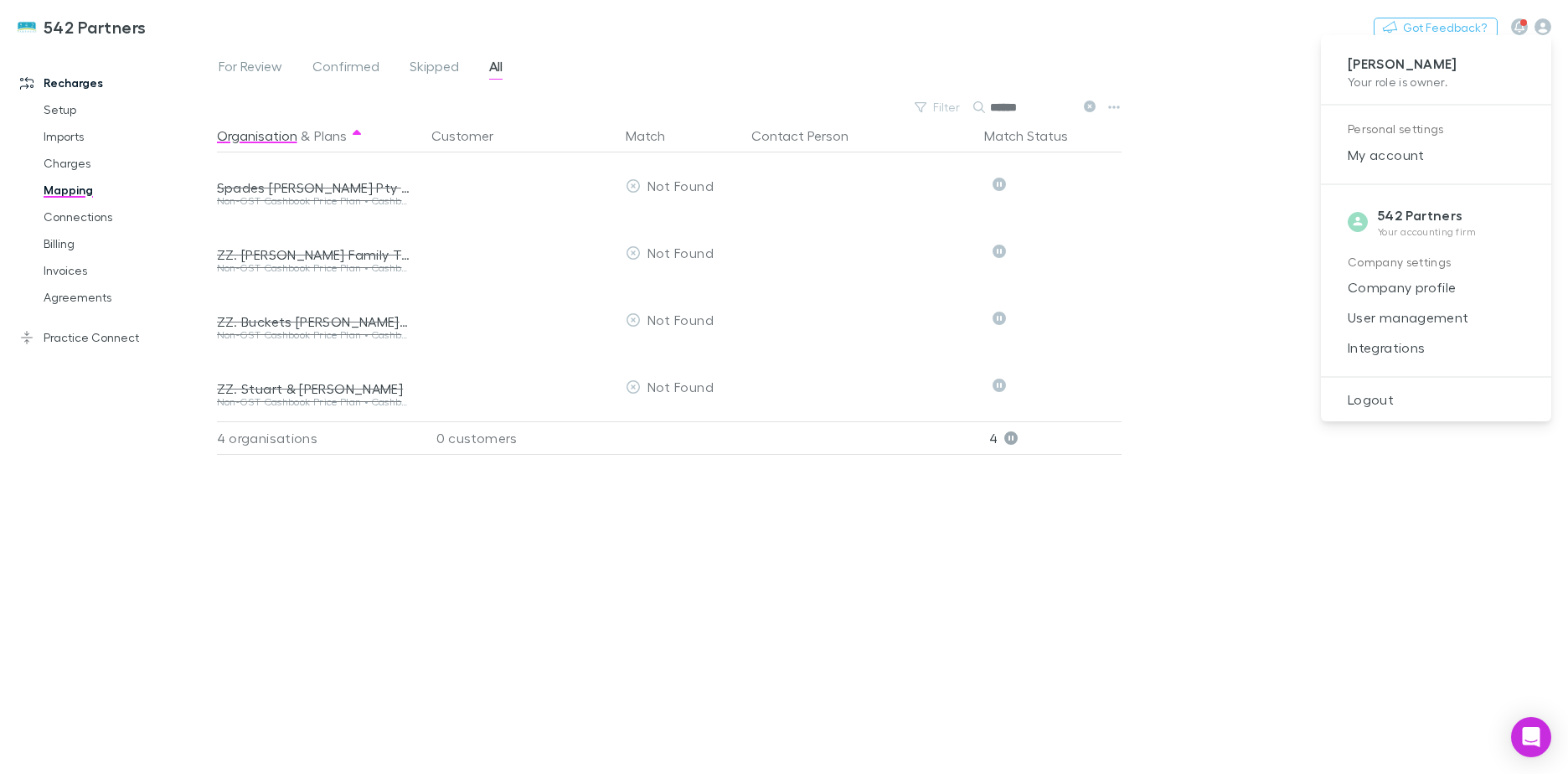
click at [1304, 23] on div at bounding box center [784, 387] width 1568 height 774
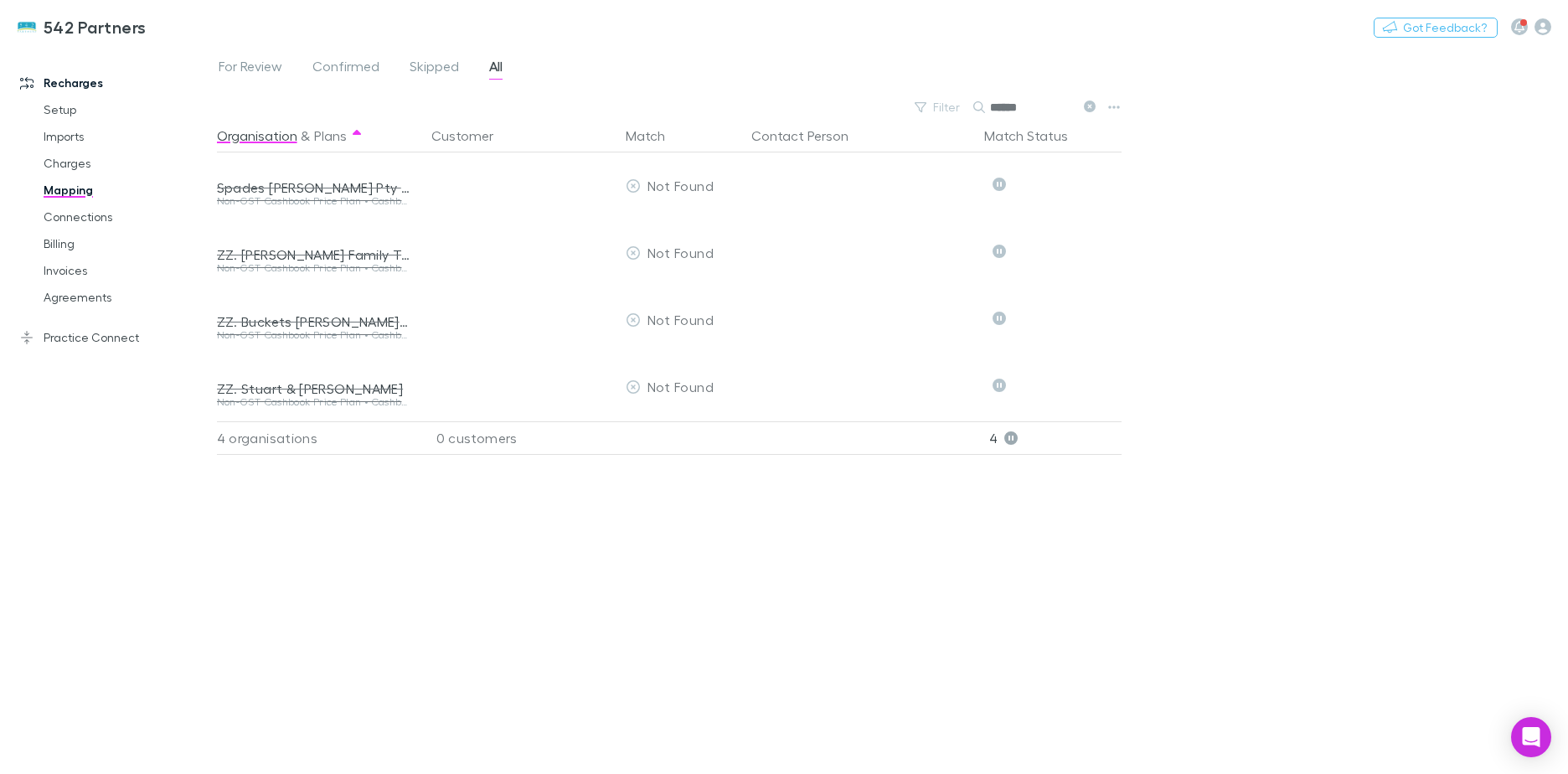
click at [1537, 727] on div "Open Intercom Messenger" at bounding box center [1530, 736] width 40 height 40
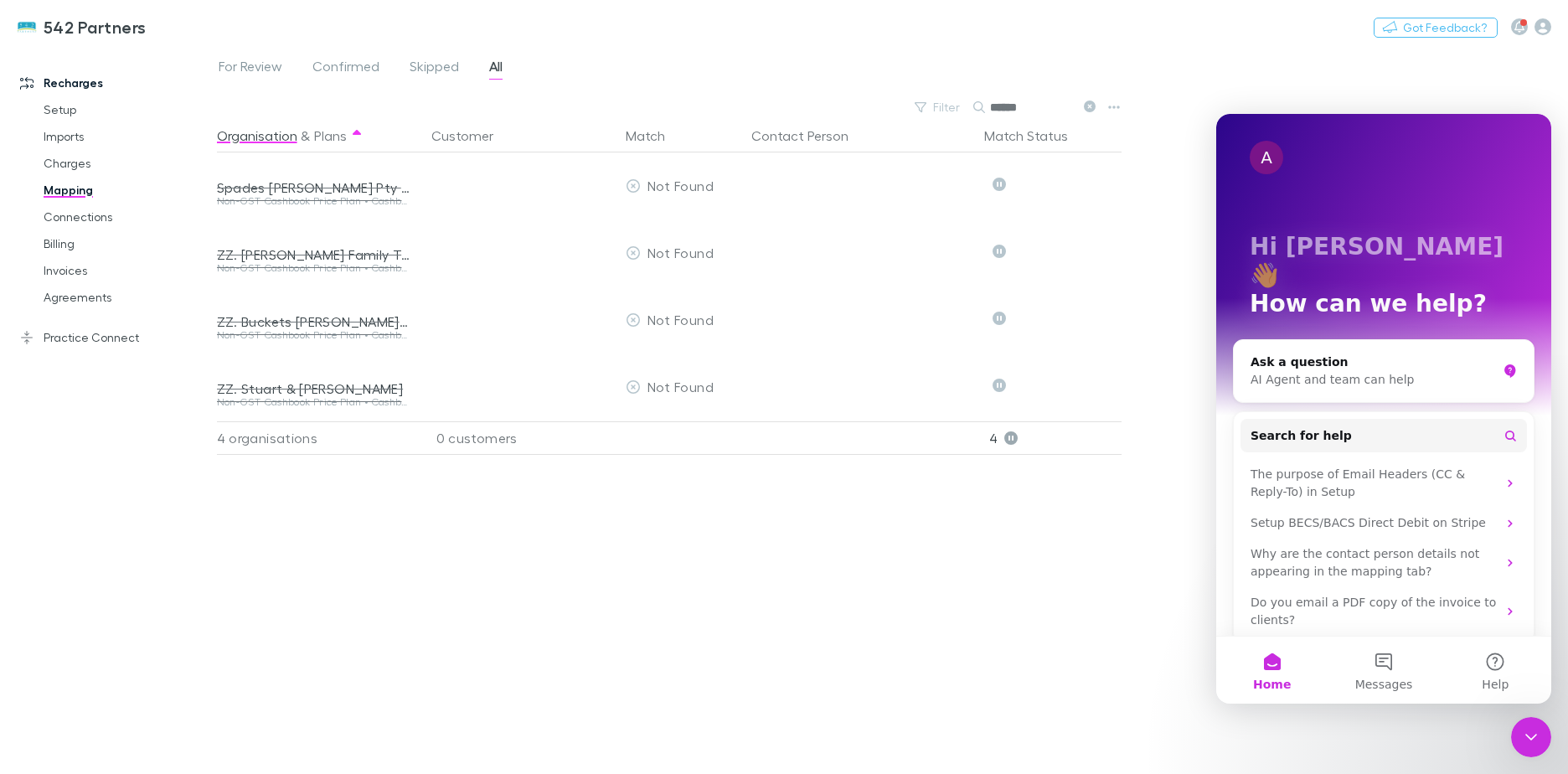
click at [1332, 371] on div "AI Agent and team can help" at bounding box center [1373, 380] width 246 height 18
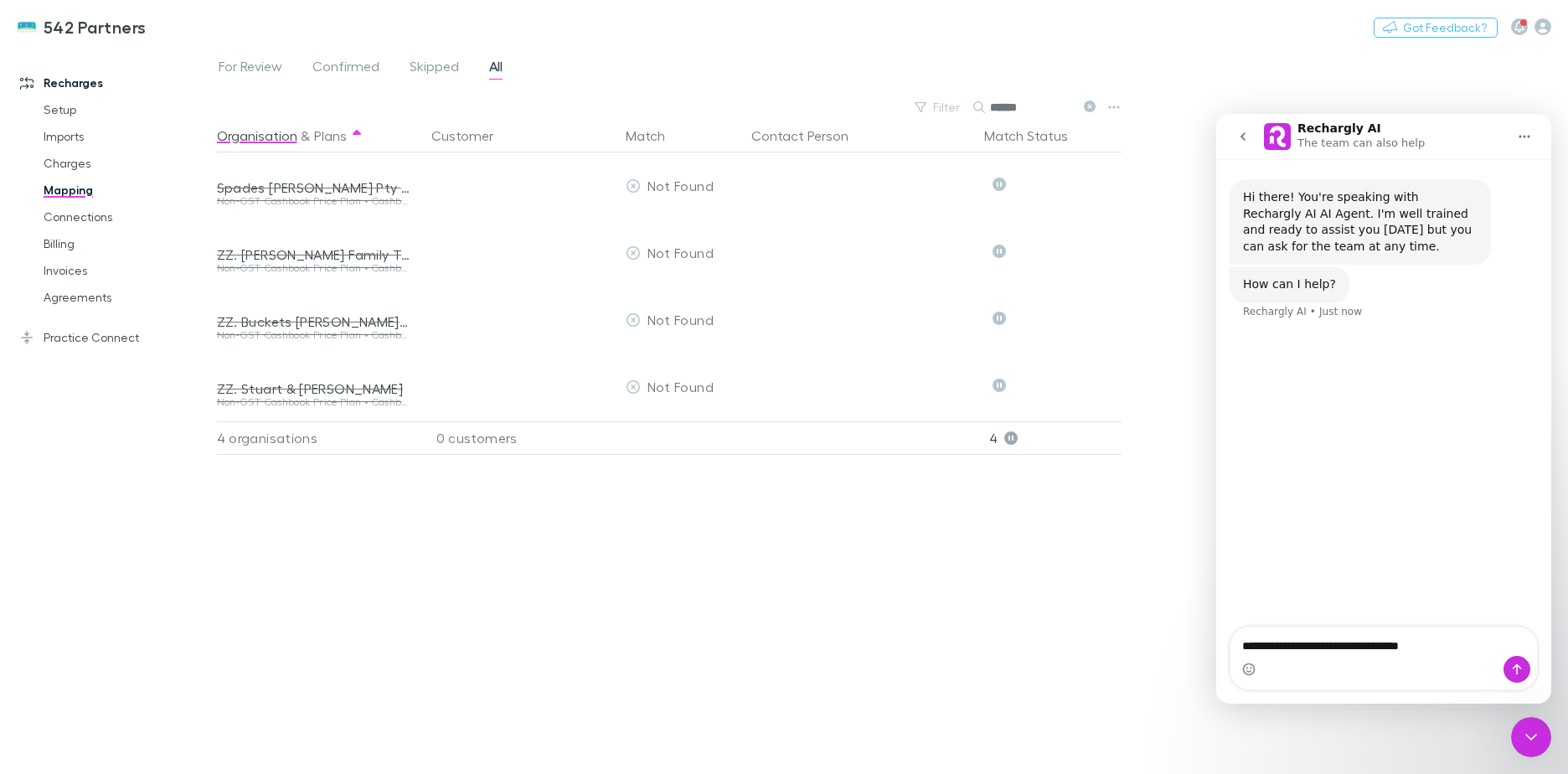
type textarea "**********"
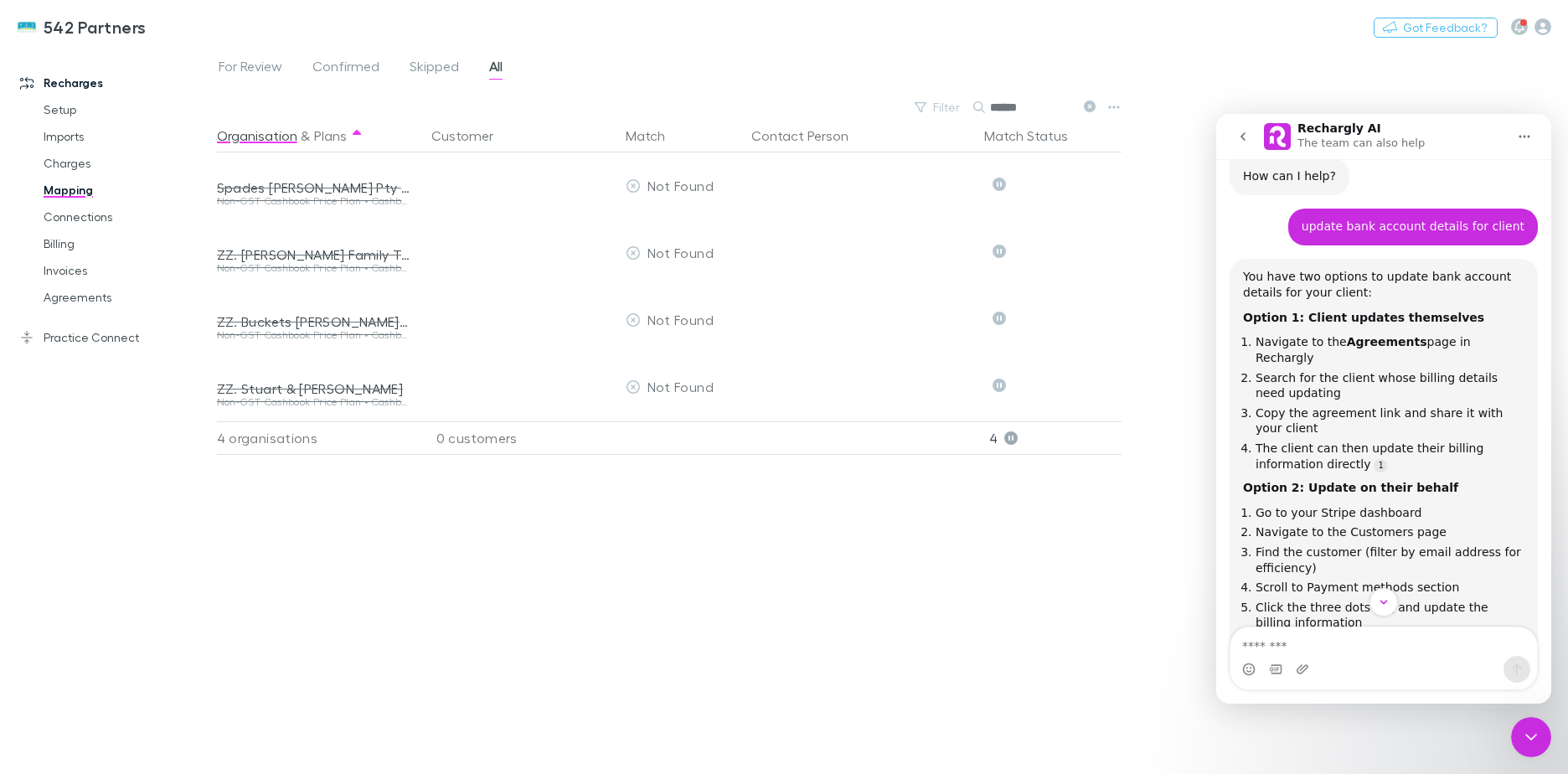
scroll to position [273, 0]
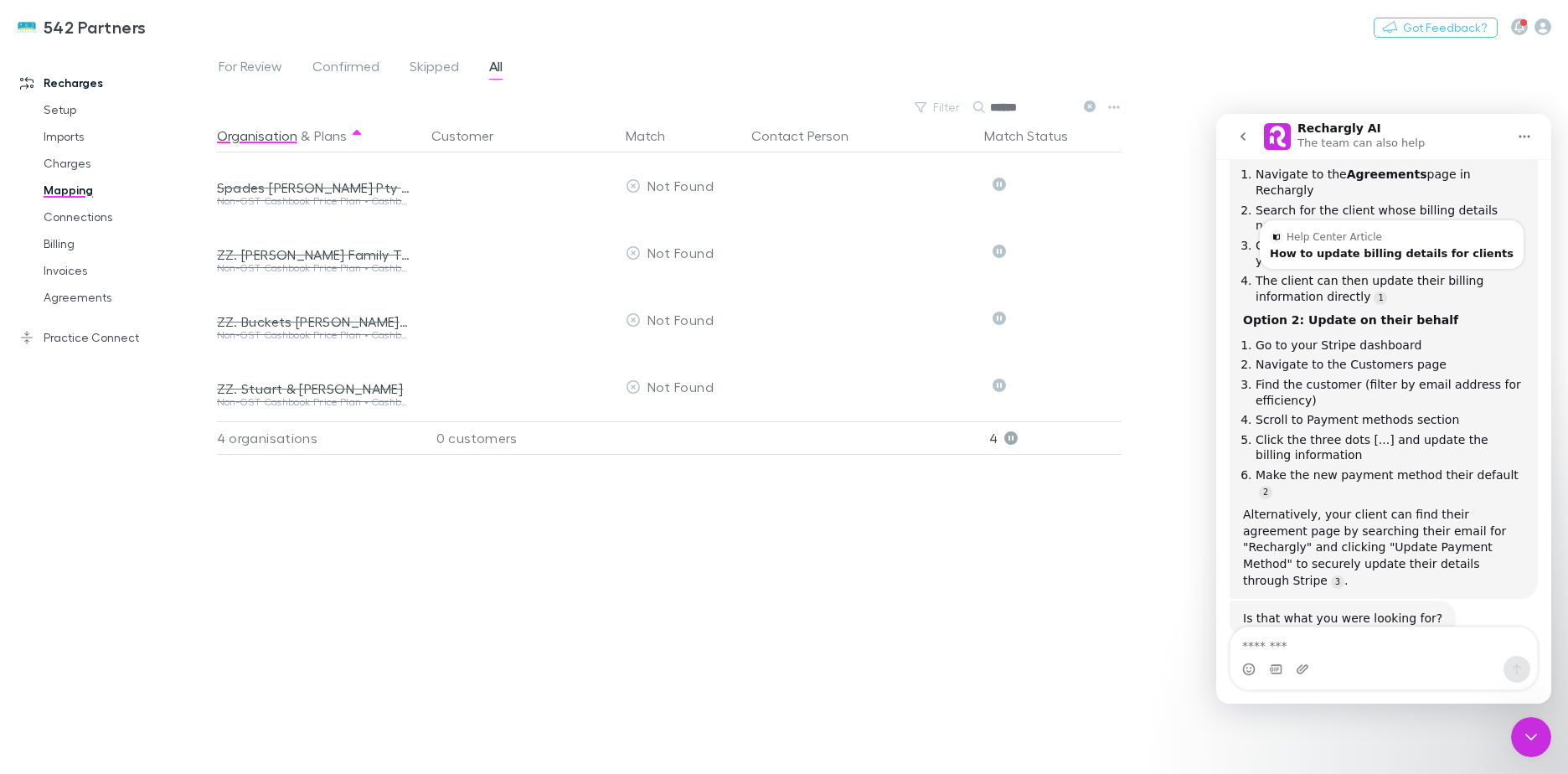
click at [1373, 291] on link "Source reference 10300443:" at bounding box center [1379, 297] width 13 height 13
click at [1380, 241] on div "Help Center Article" at bounding box center [1391, 236] width 244 height 13
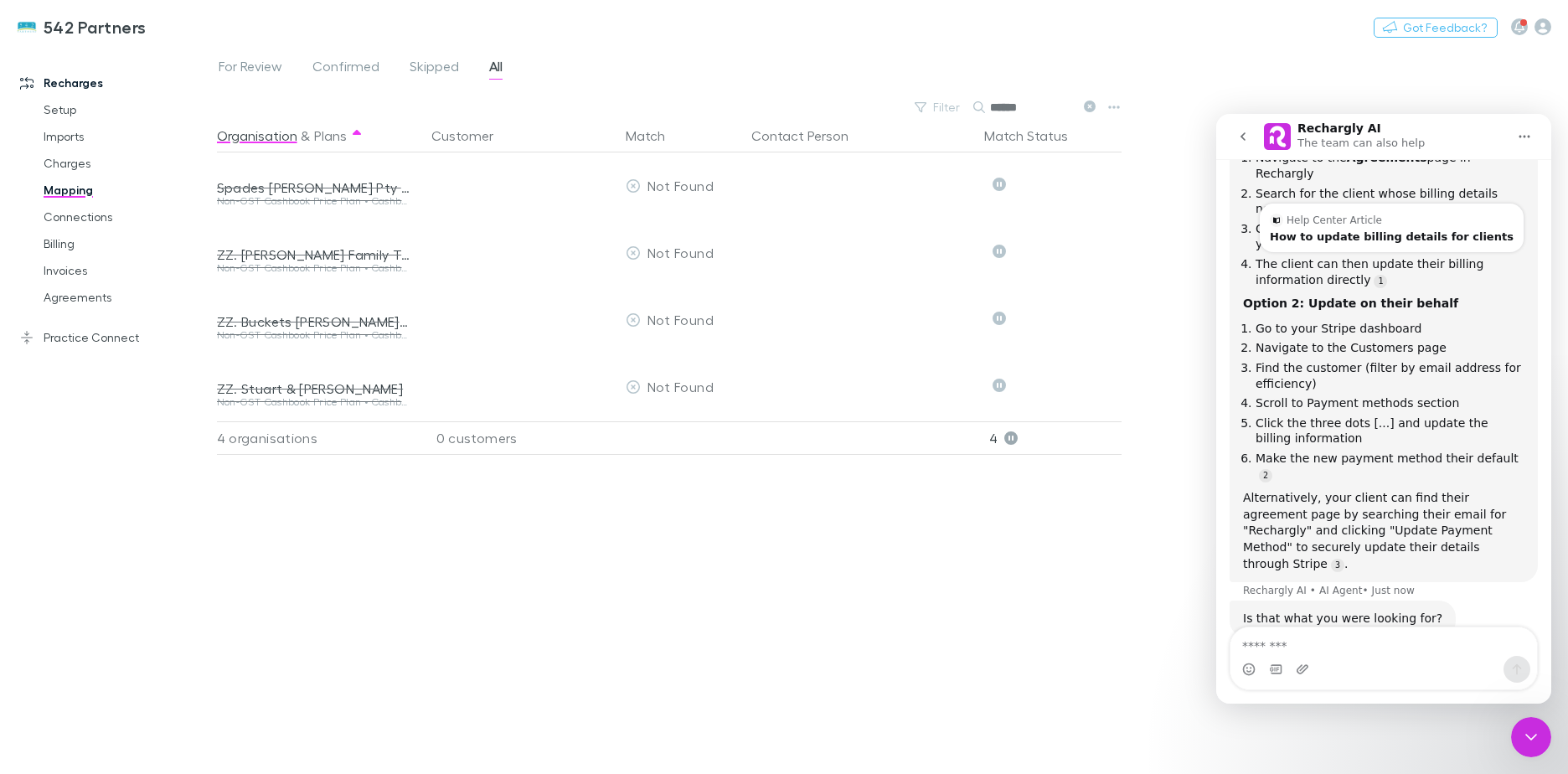
click at [1389, 241] on div "How to update billing details for clients" at bounding box center [1391, 236] width 244 height 11
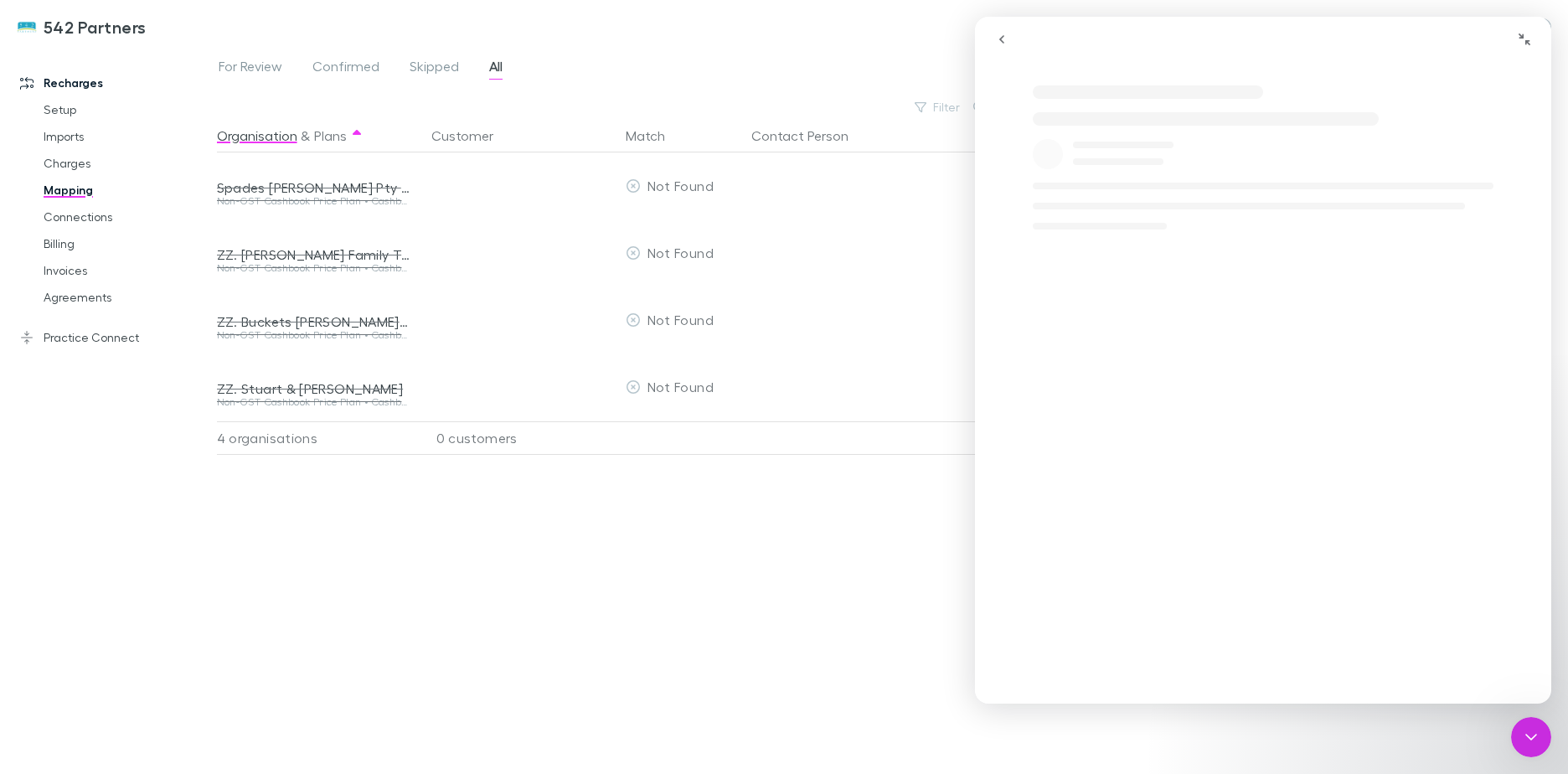
scroll to position [0, 0]
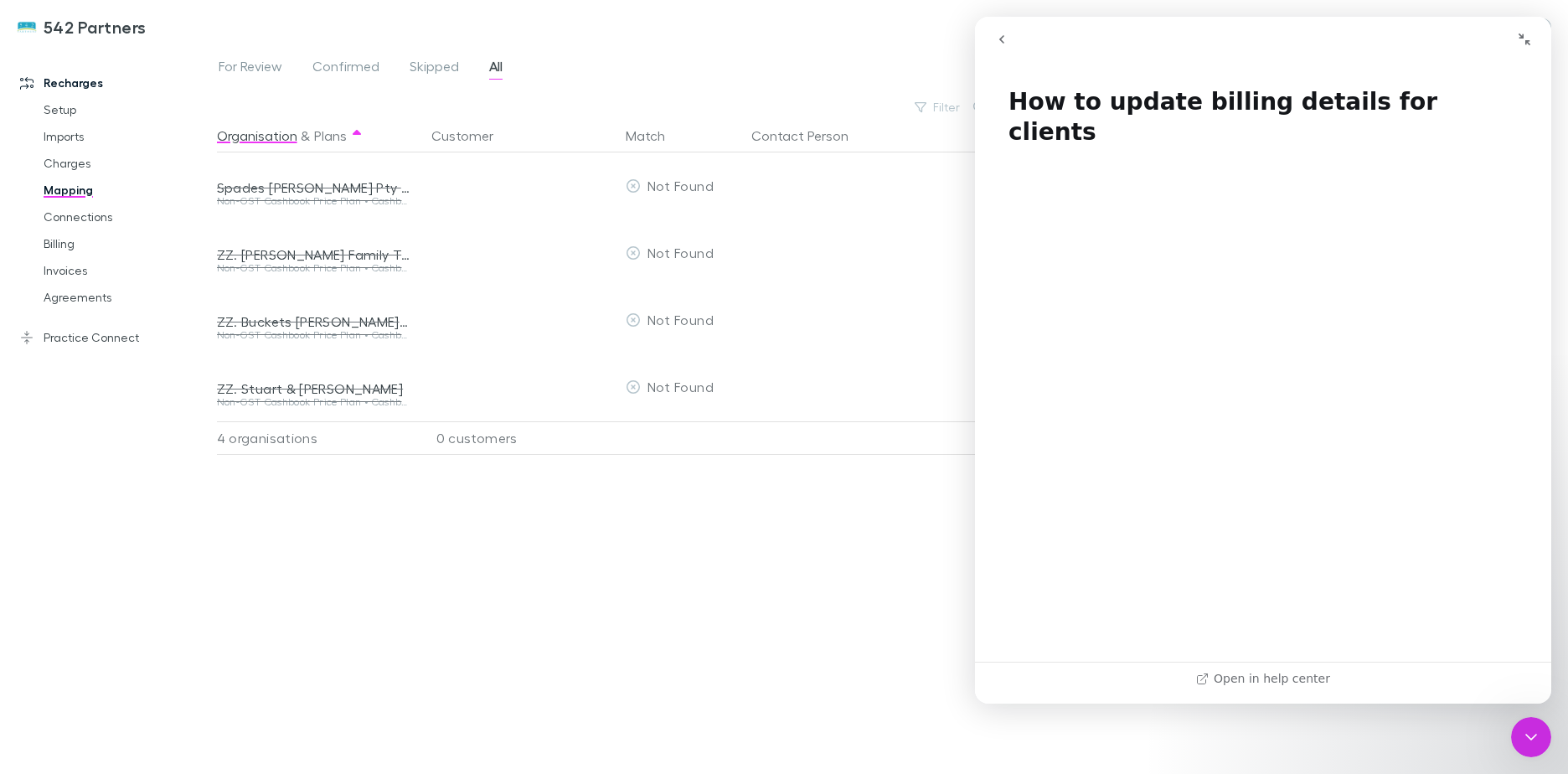
click at [1009, 41] on button "go back" at bounding box center [1002, 40] width 32 height 32
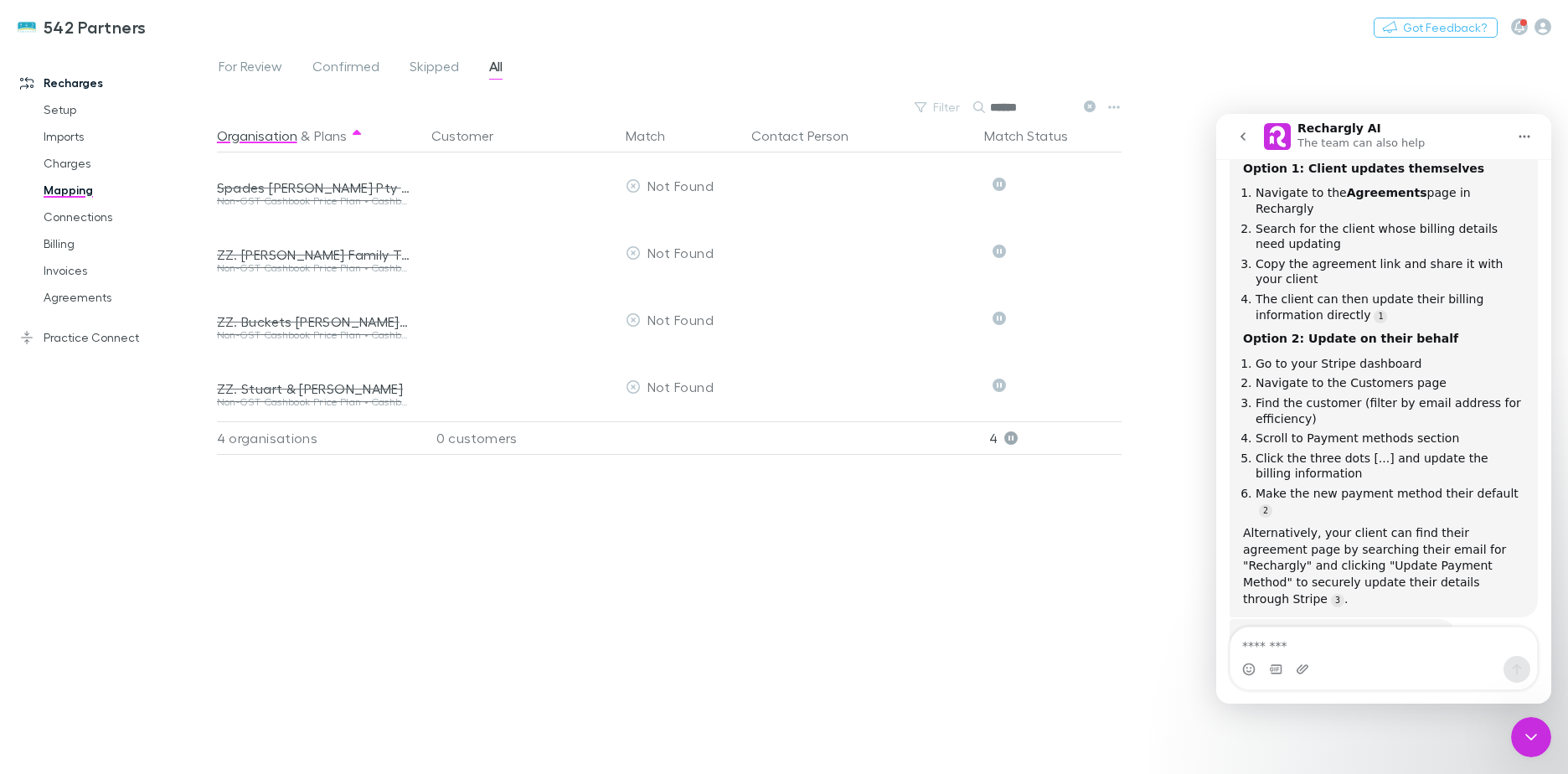
click at [961, 49] on div "542 Partners Nothing Got Feedback?" at bounding box center [784, 27] width 1568 height 54
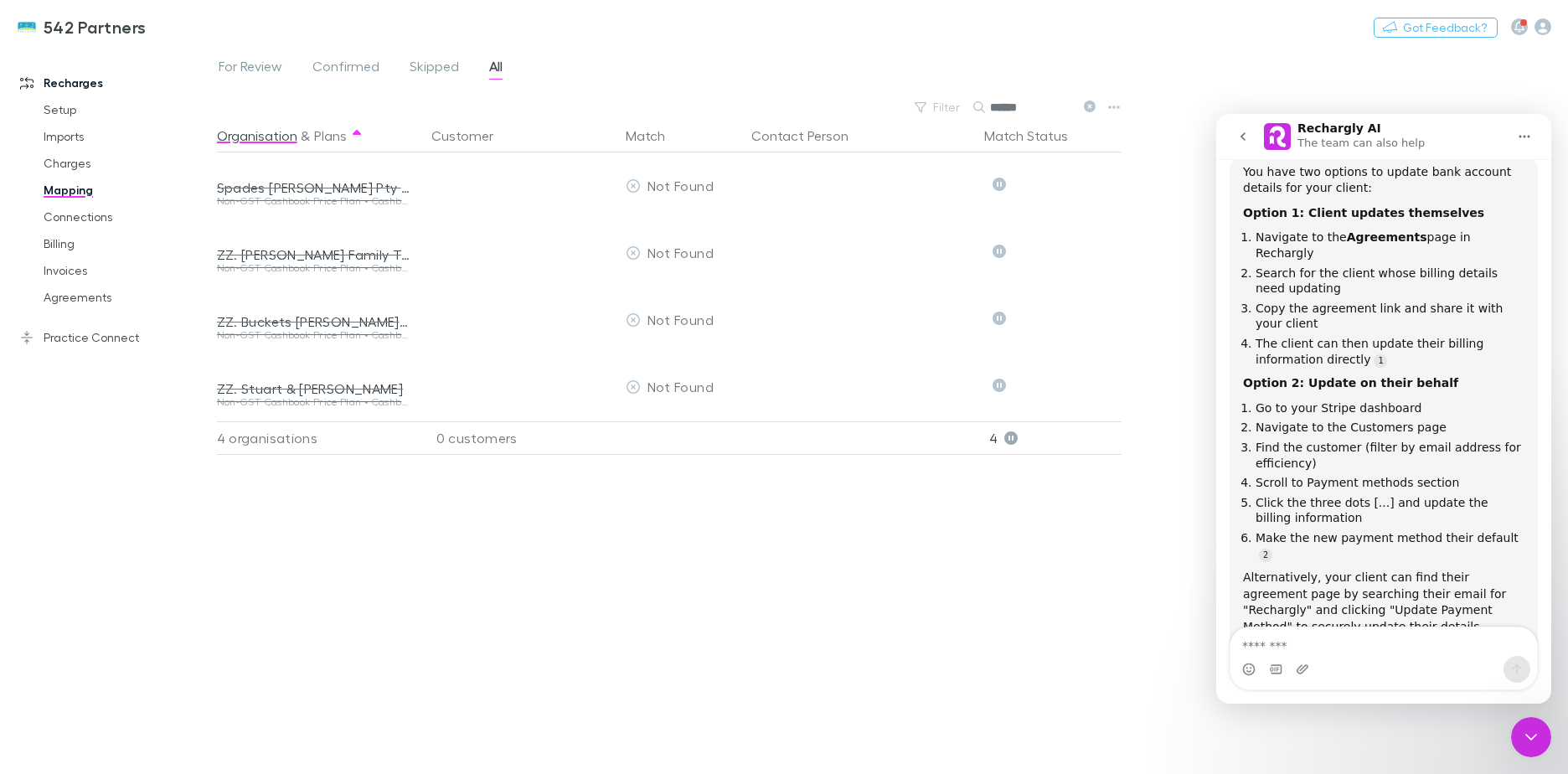
scroll to position [189, 0]
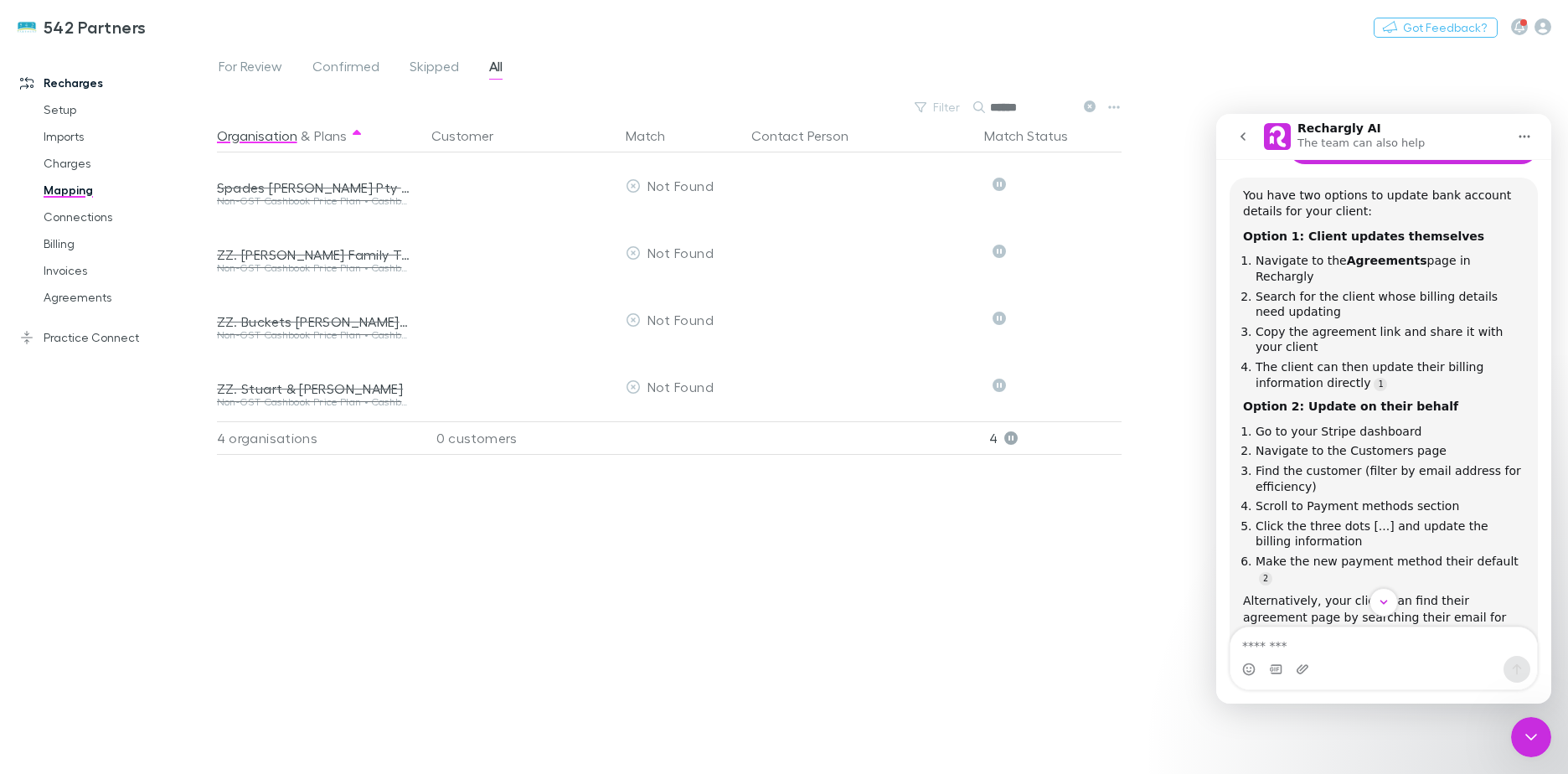
click at [1524, 132] on icon "Home" at bounding box center [1523, 135] width 13 height 13
click at [1241, 130] on icon "go back" at bounding box center [1242, 135] width 13 height 13
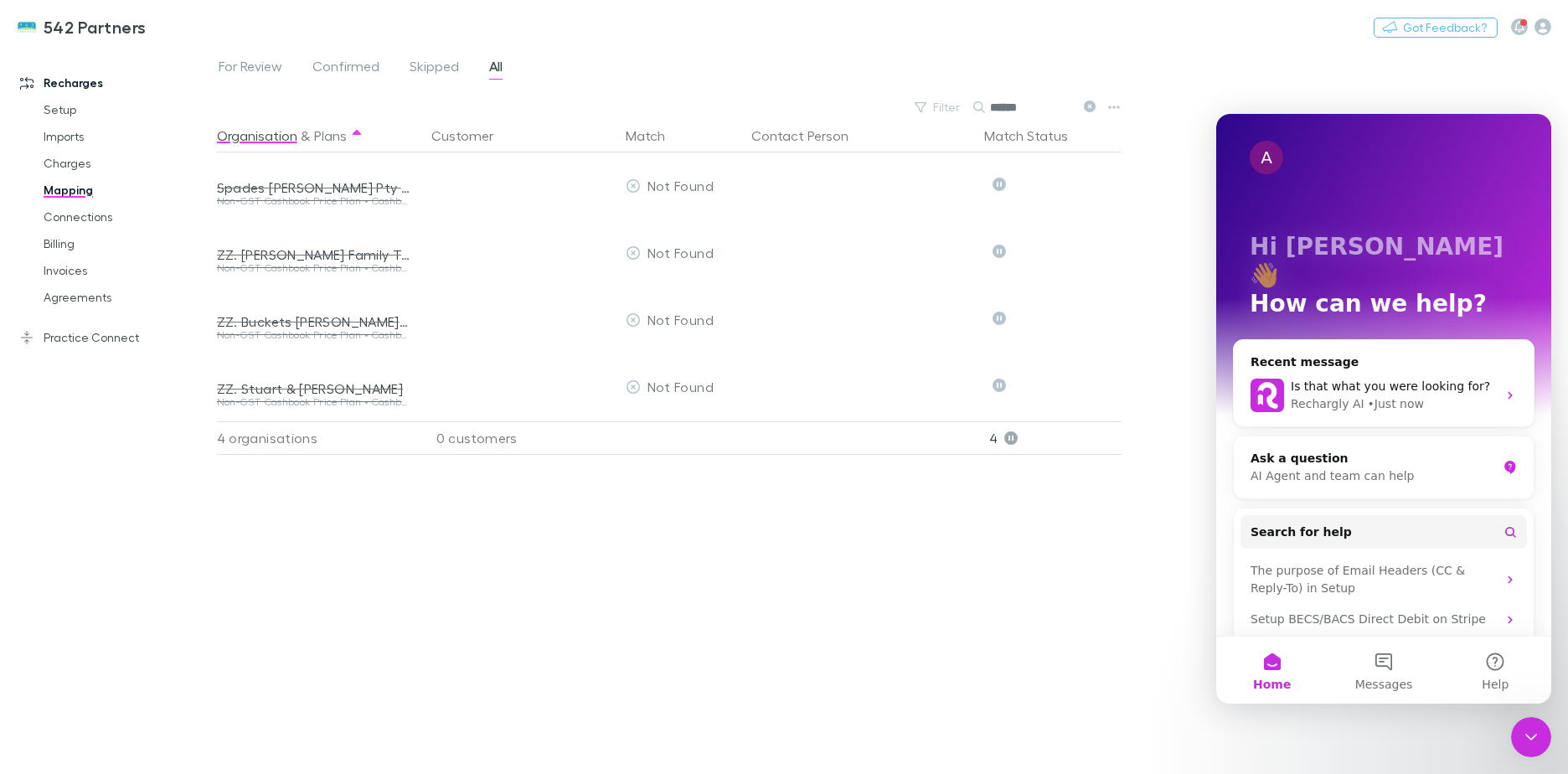
click at [1235, 78] on div "For Review Confirmed Skipped All" at bounding box center [892, 72] width 1351 height 32
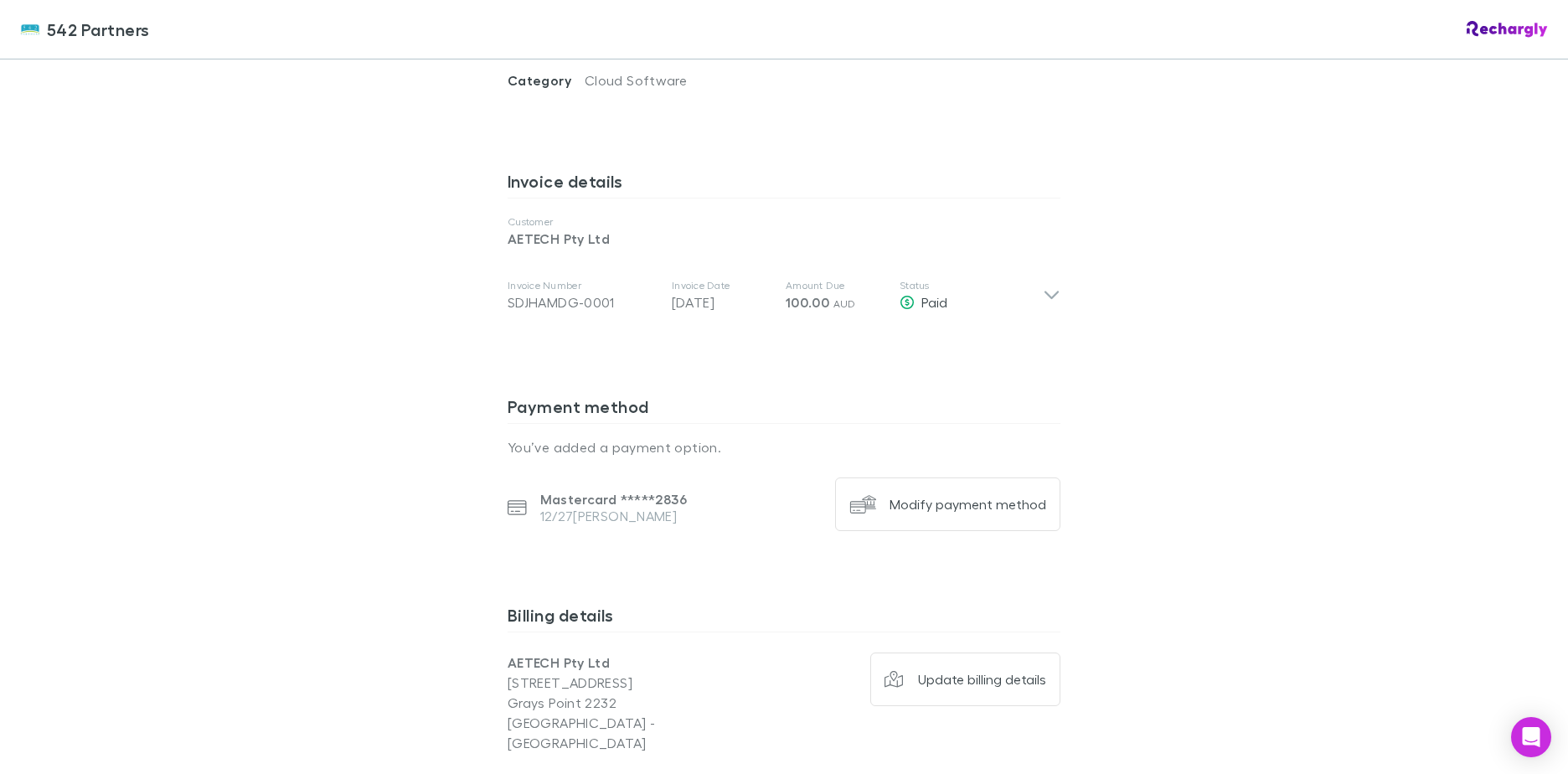
scroll to position [378, 0]
